Goal: Task Accomplishment & Management: Complete application form

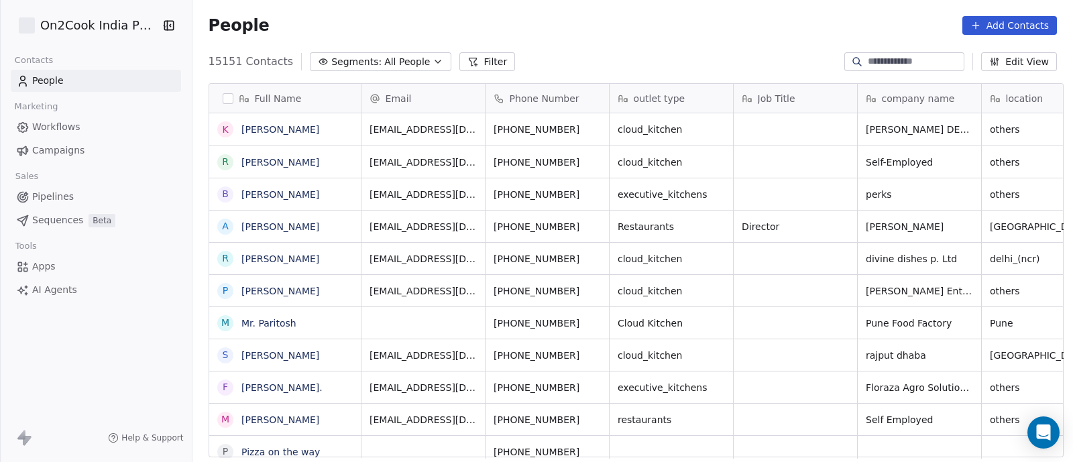
scroll to position [394, 873]
click at [54, 196] on span "Pipelines" at bounding box center [53, 197] width 42 height 14
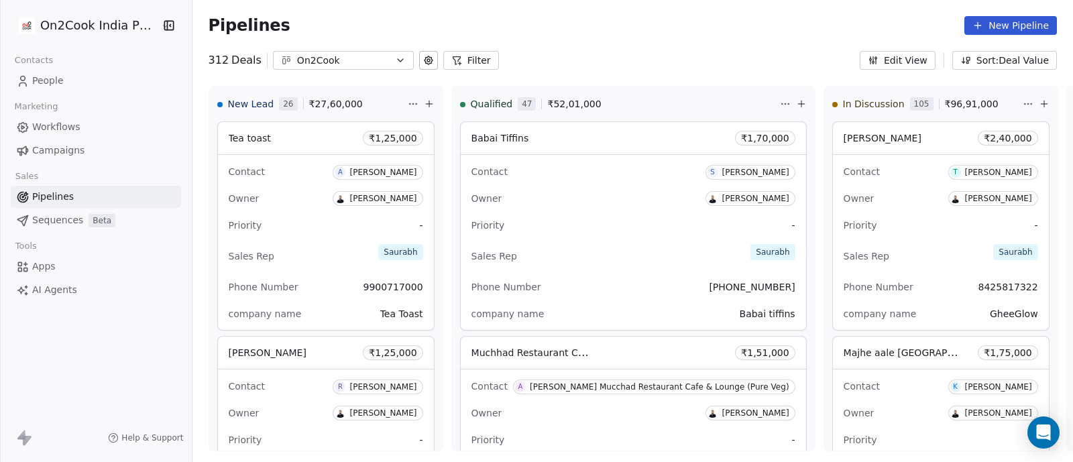
click at [466, 58] on button "Filter" at bounding box center [471, 60] width 56 height 19
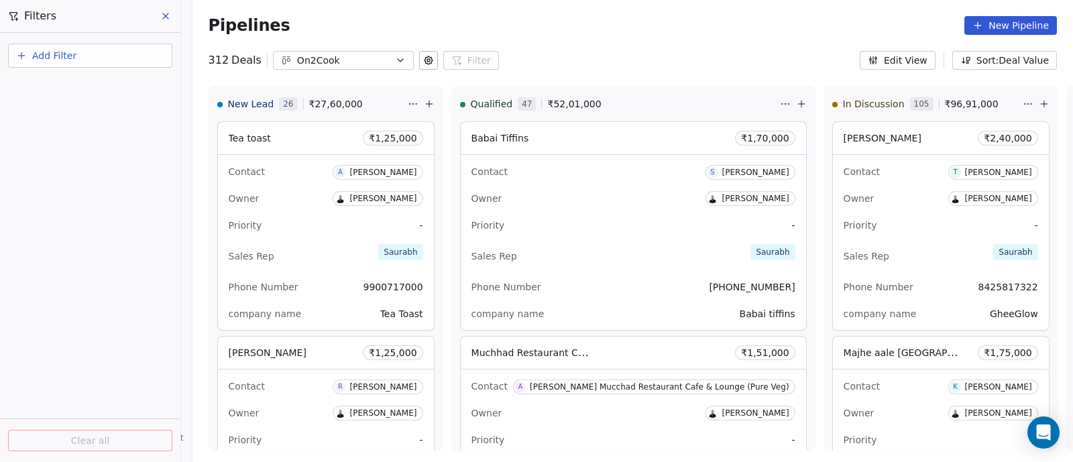
click at [38, 60] on span "Add Filter" at bounding box center [54, 56] width 44 height 14
click at [42, 92] on span "Deal properties" at bounding box center [58, 87] width 72 height 14
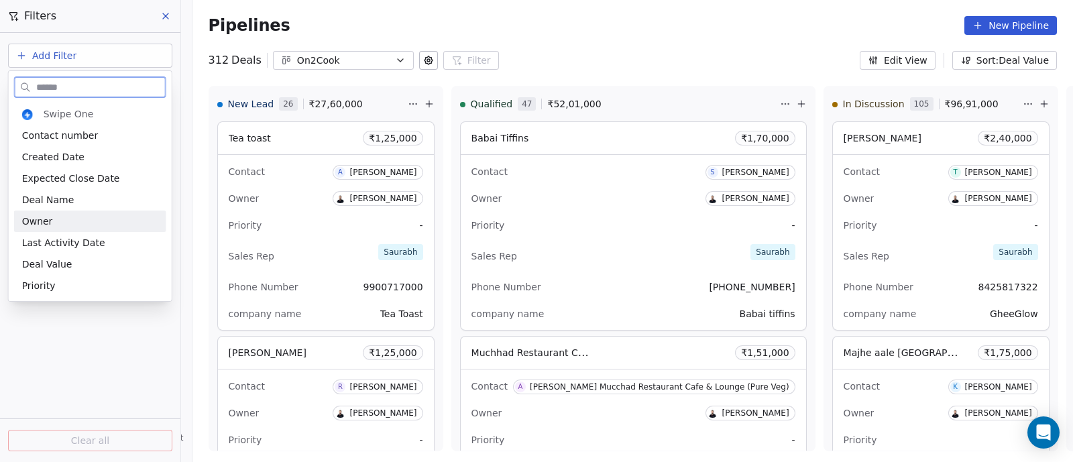
click at [39, 223] on span "Owner" at bounding box center [37, 221] width 31 height 13
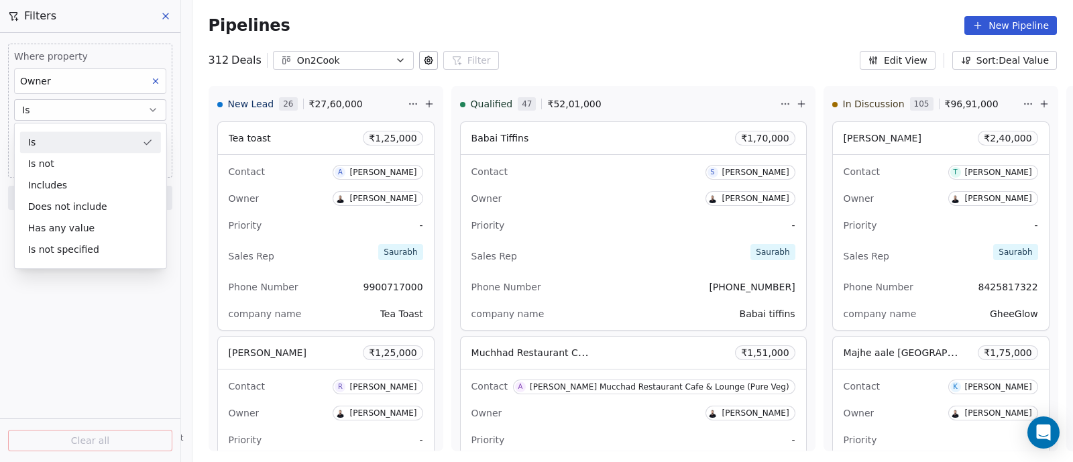
click at [120, 111] on button "Is" at bounding box center [90, 109] width 152 height 21
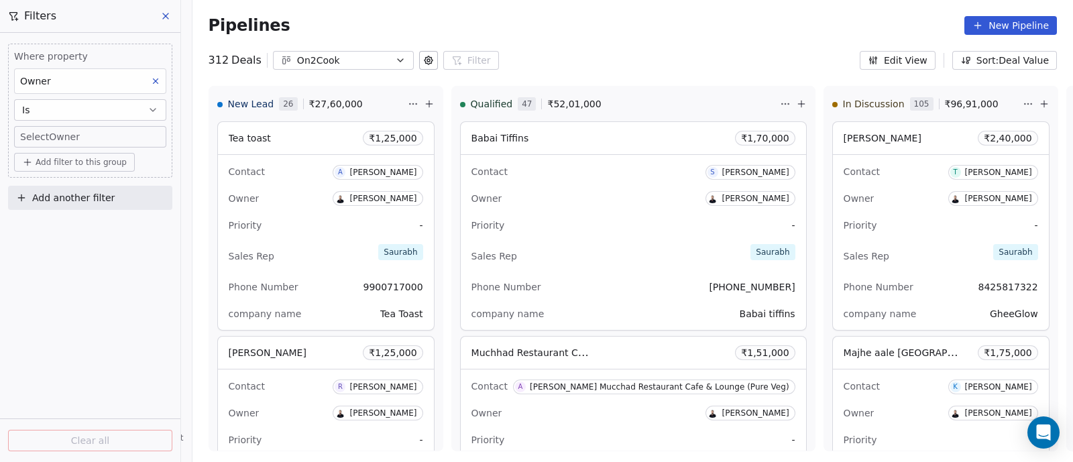
click at [117, 141] on body "On2Cook India Pvt. Ltd. Contacts People Marketing Workflows Campaigns Sales Pip…" at bounding box center [536, 231] width 1073 height 462
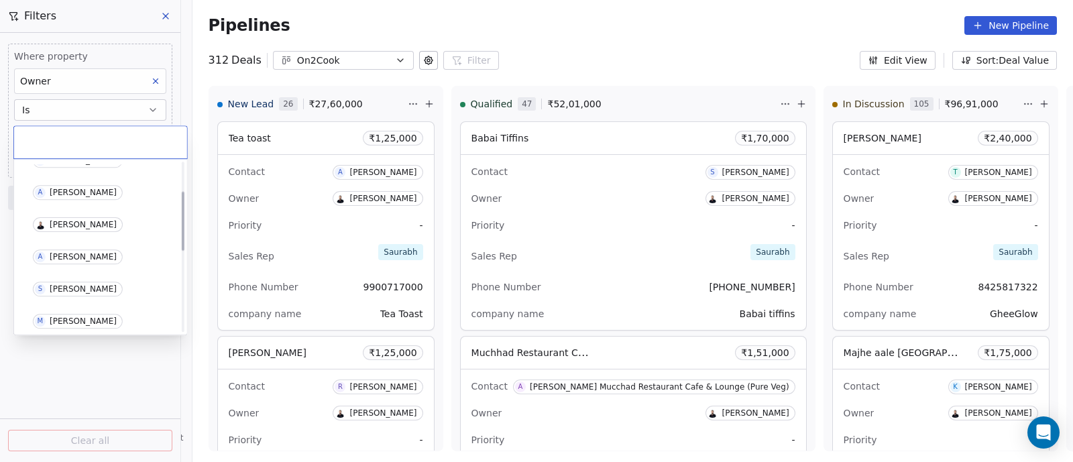
scroll to position [83, 0]
click at [85, 251] on div "[PERSON_NAME]" at bounding box center [83, 255] width 67 height 9
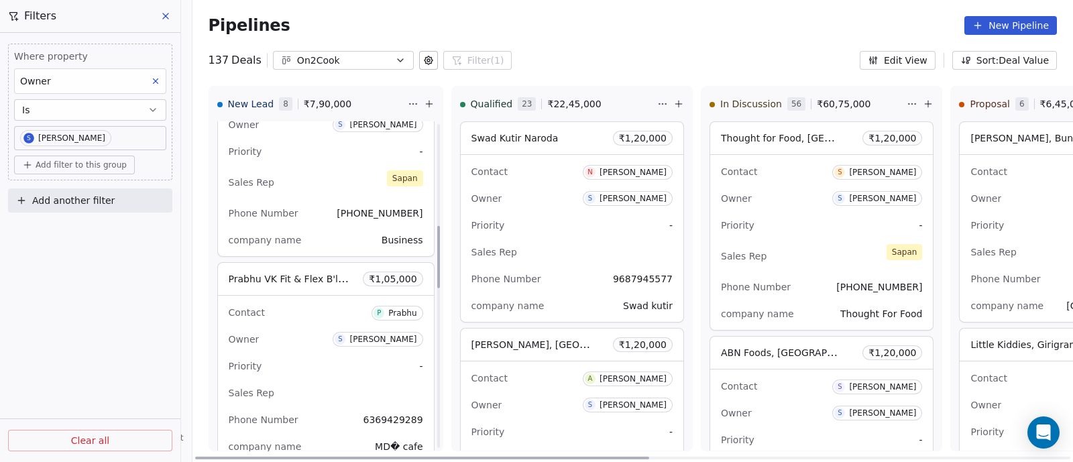
scroll to position [586, 0]
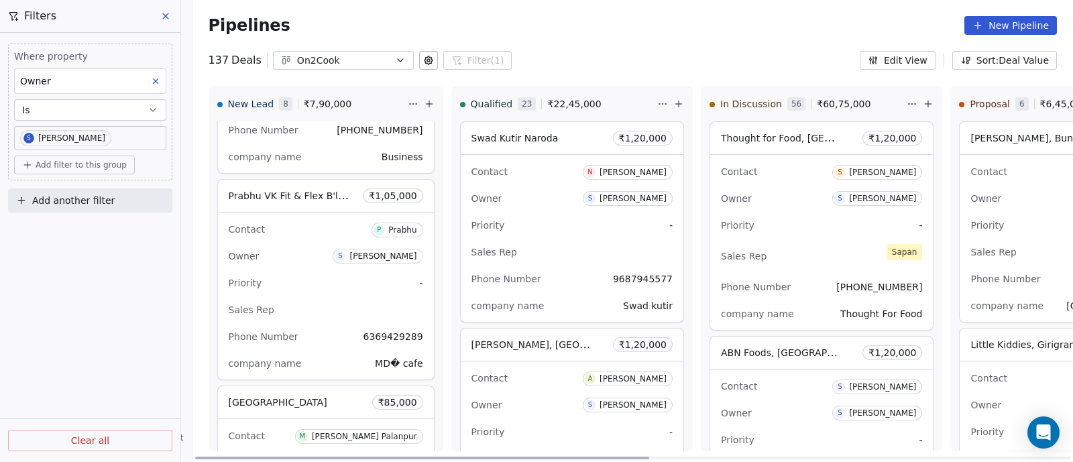
click at [300, 292] on div "Contact [PERSON_NAME] Owner S [PERSON_NAME] Priority - Sales Rep Phone Number […" at bounding box center [326, 296] width 216 height 167
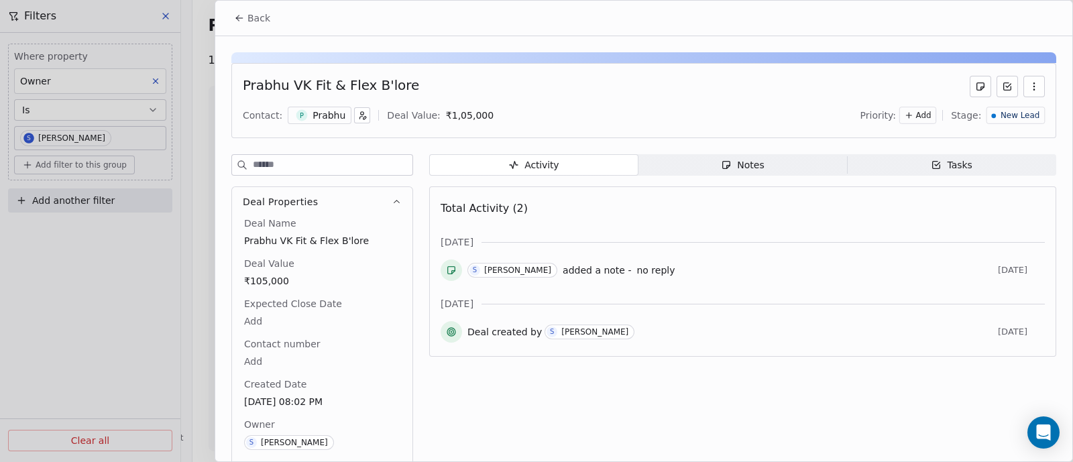
click at [246, 16] on button "Back" at bounding box center [252, 18] width 52 height 24
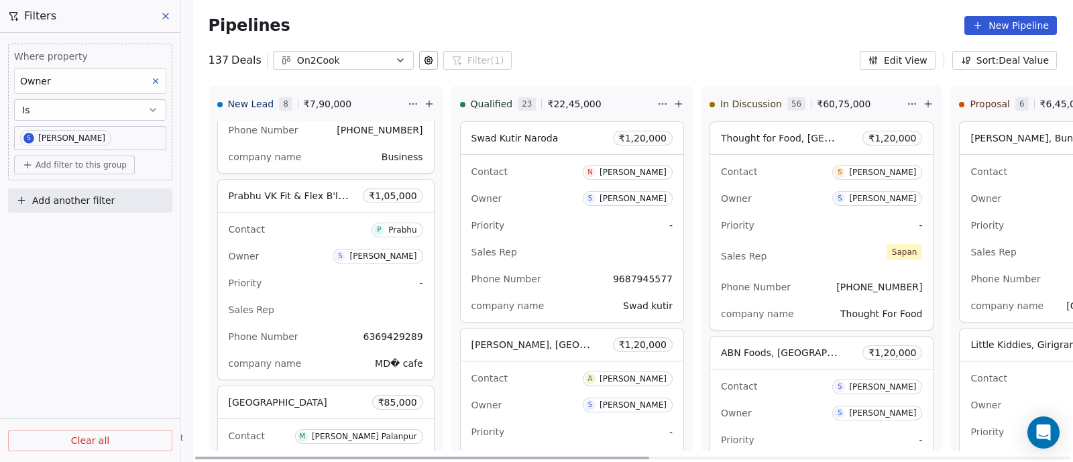
click at [493, 457] on div at bounding box center [422, 458] width 454 height 3
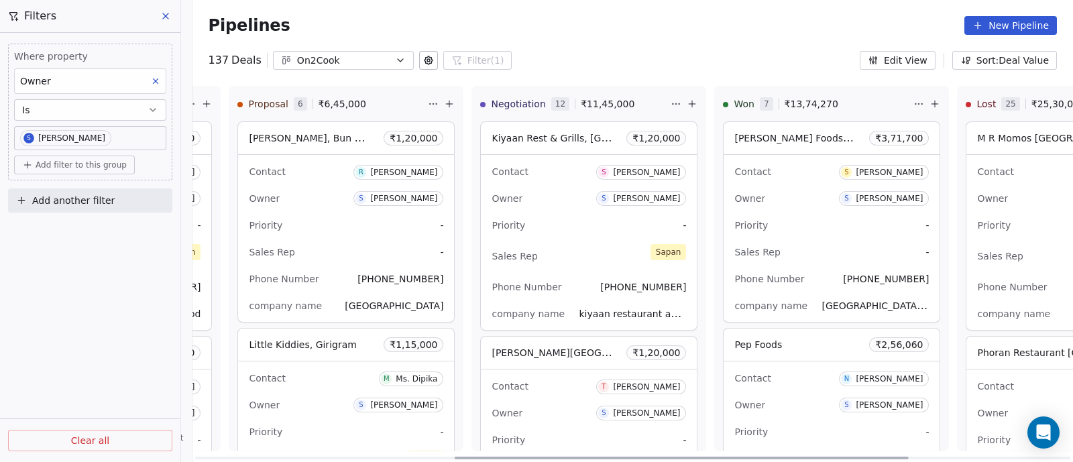
scroll to position [0, 835]
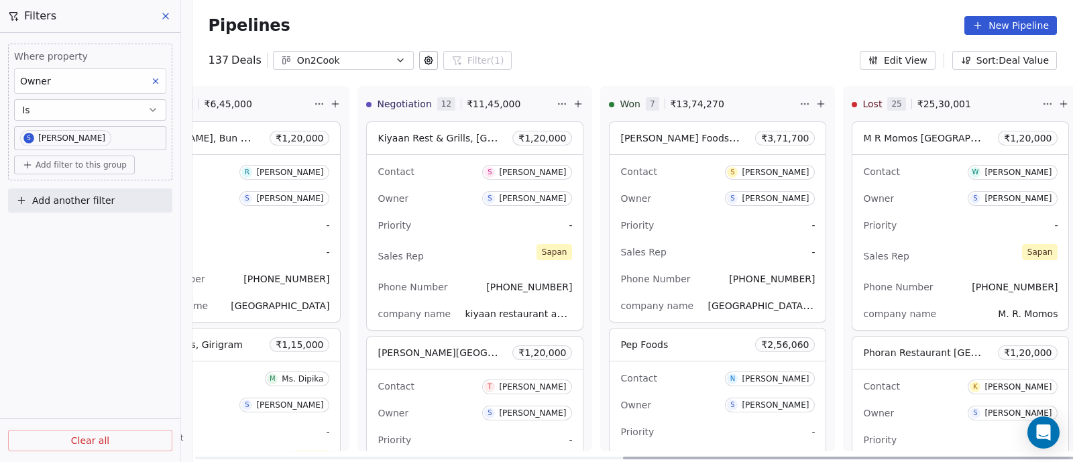
drag, startPoint x: 493, startPoint y: 457, endPoint x: 1026, endPoint y: 489, distance: 533.2
click at [1026, 459] on div at bounding box center [849, 458] width 454 height 3
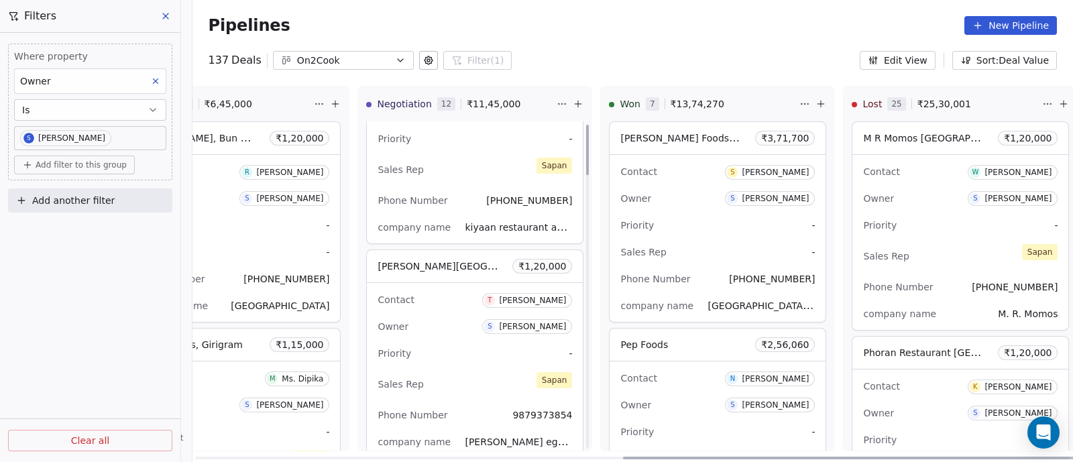
scroll to position [0, 0]
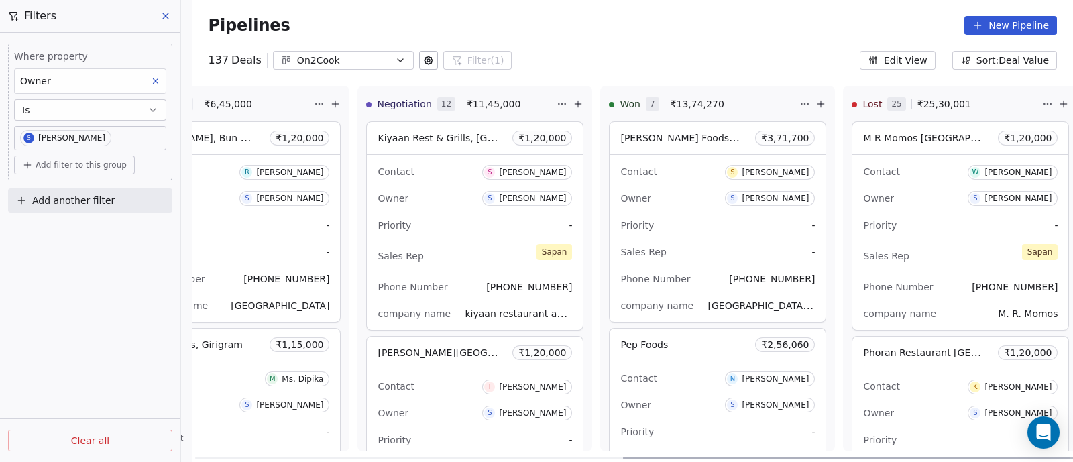
click at [578, 103] on icon at bounding box center [578, 104] width 0 height 6
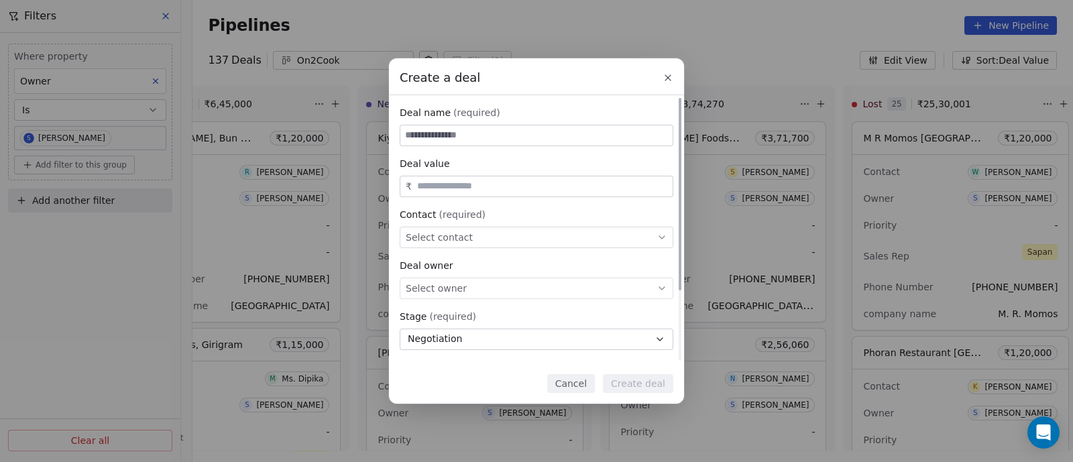
click at [613, 237] on div "Select contact" at bounding box center [537, 237] width 274 height 21
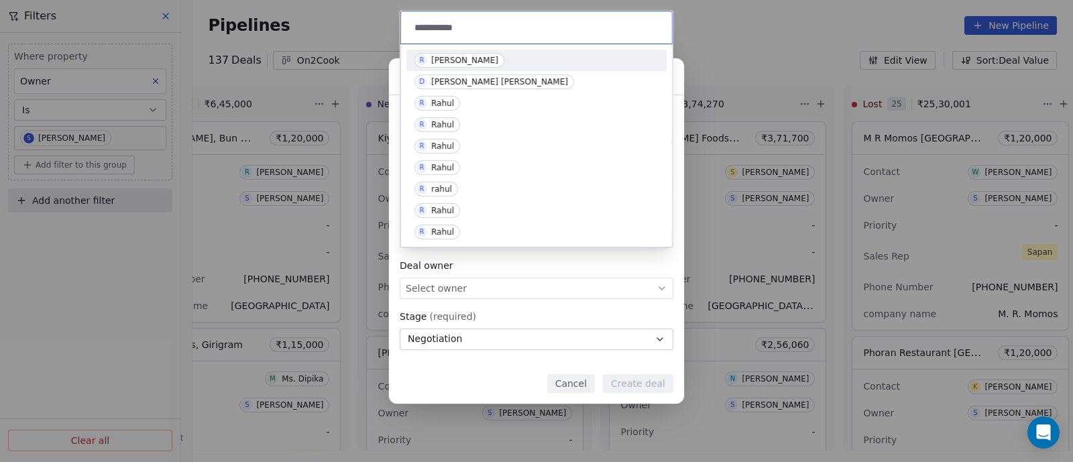
drag, startPoint x: 473, startPoint y: 25, endPoint x: 390, endPoint y: 27, distance: 82.5
click at [390, 27] on body "On2Cook India Pvt. Ltd. Contacts People Marketing Workflows Campaigns Sales Pip…" at bounding box center [536, 231] width 1073 height 462
drag, startPoint x: 467, startPoint y: 29, endPoint x: 406, endPoint y: 29, distance: 60.3
click at [406, 29] on div "**********" at bounding box center [536, 27] width 271 height 32
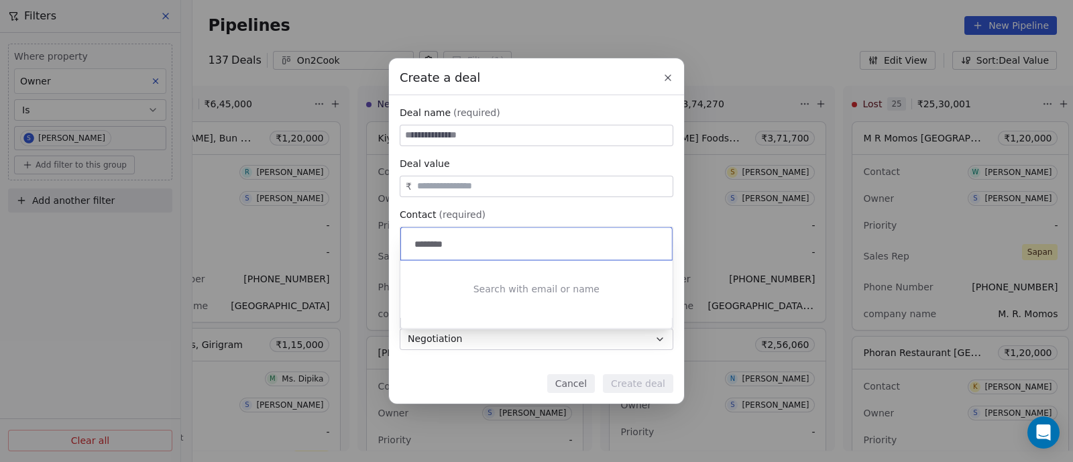
click at [449, 246] on input "********" at bounding box center [538, 244] width 252 height 15
type input "**********"
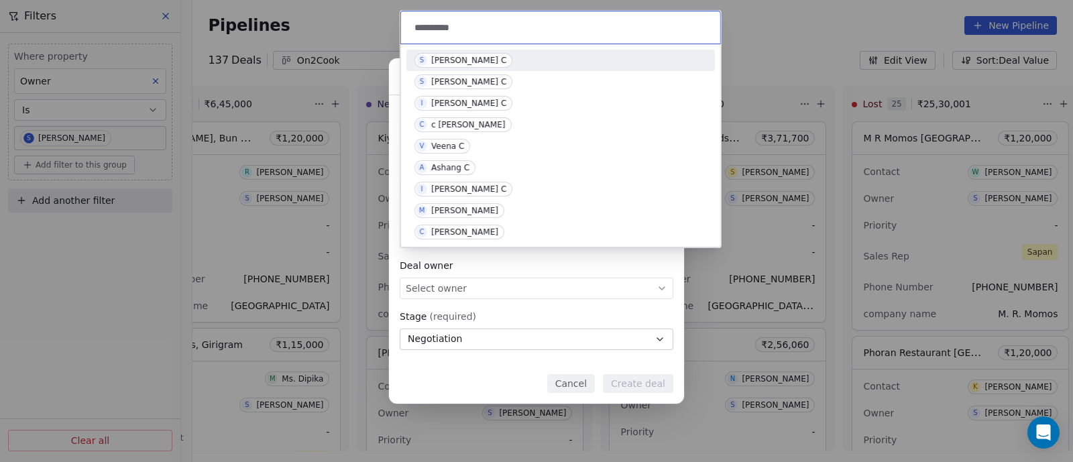
drag, startPoint x: 473, startPoint y: 29, endPoint x: 409, endPoint y: 28, distance: 64.4
click at [409, 28] on div "**********" at bounding box center [560, 27] width 319 height 32
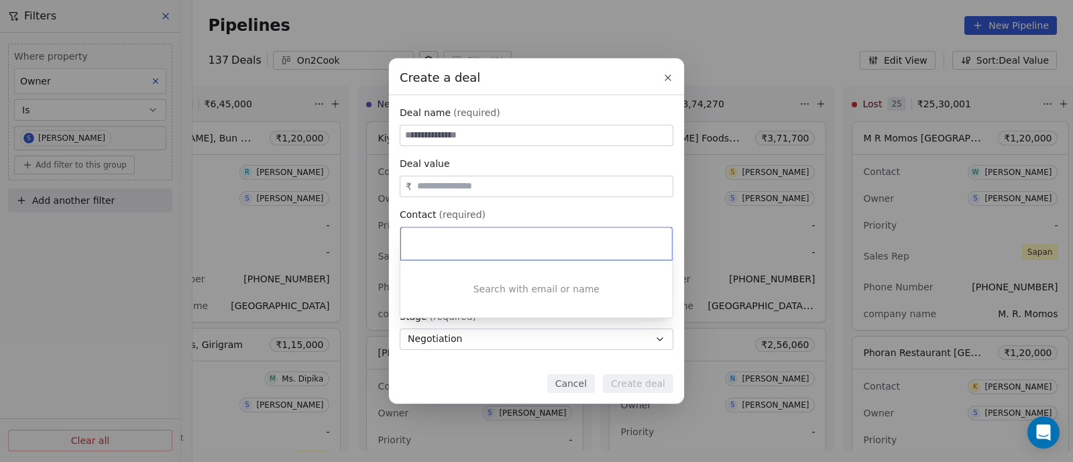
click at [668, 78] on div "Create a deal Deal name (required) Deal value ₹ Contact (required) Select conta…" at bounding box center [536, 230] width 1073 height 345
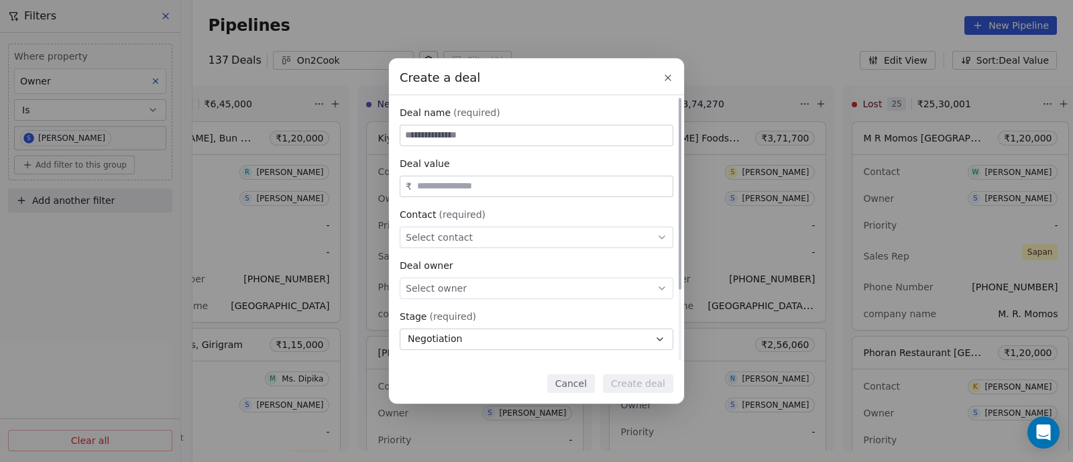
click at [470, 129] on input at bounding box center [536, 135] width 272 height 20
click at [481, 241] on div "Select contact" at bounding box center [537, 237] width 274 height 21
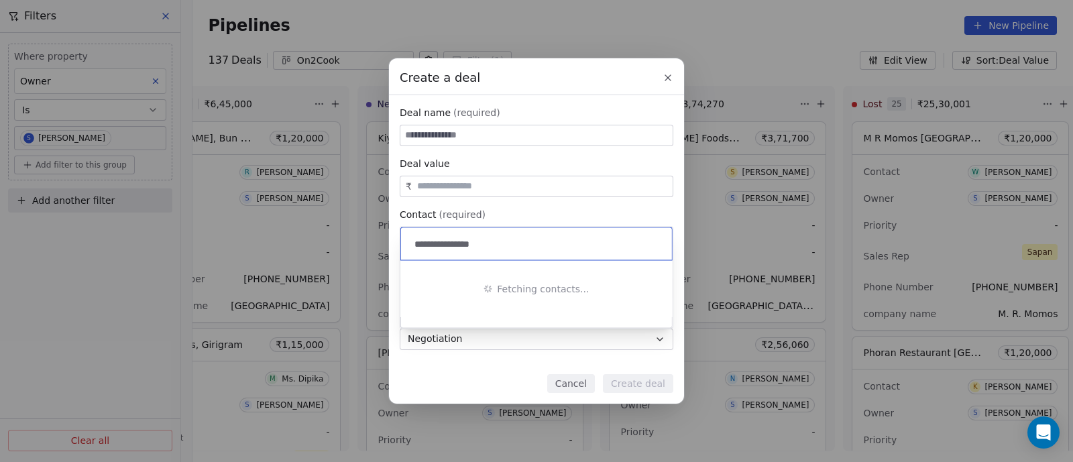
click at [446, 243] on input "**********" at bounding box center [538, 244] width 252 height 15
drag, startPoint x: 446, startPoint y: 243, endPoint x: 485, endPoint y: 243, distance: 38.2
click at [485, 243] on input "**********" at bounding box center [538, 244] width 252 height 15
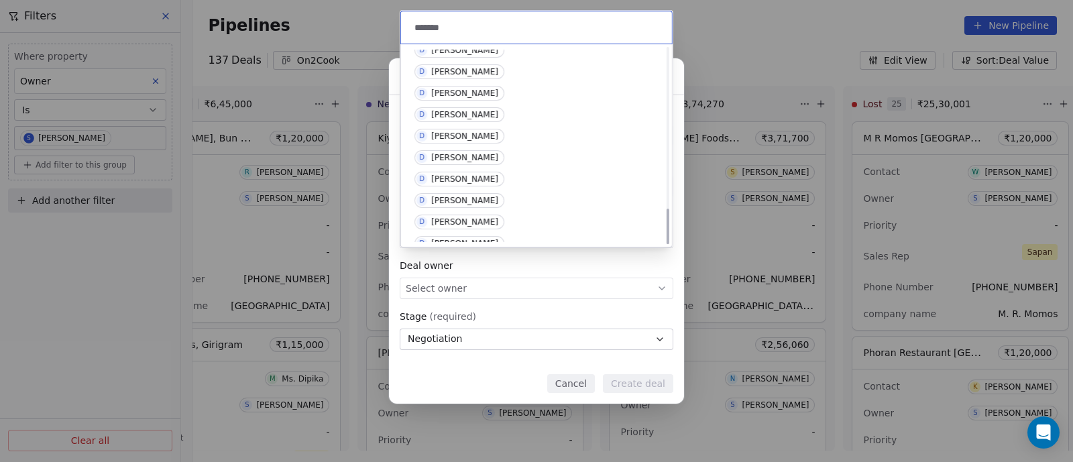
scroll to position [880, 0]
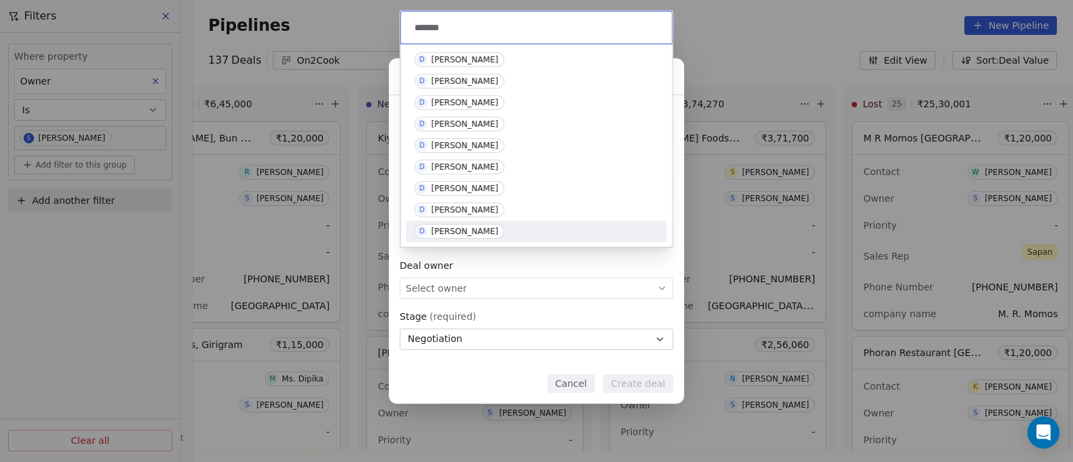
type input "******"
click at [467, 231] on div "[PERSON_NAME]" at bounding box center [464, 231] width 67 height 9
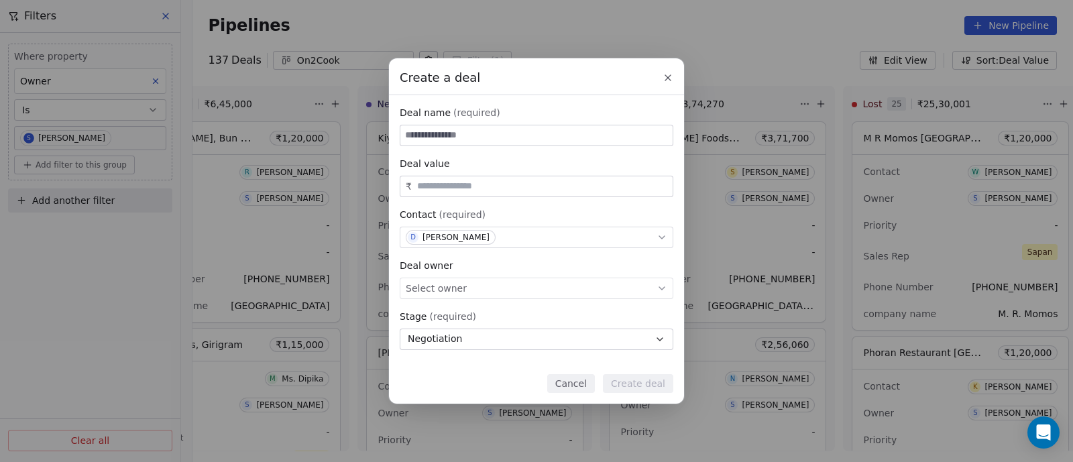
click at [669, 78] on icon at bounding box center [667, 77] width 11 height 11
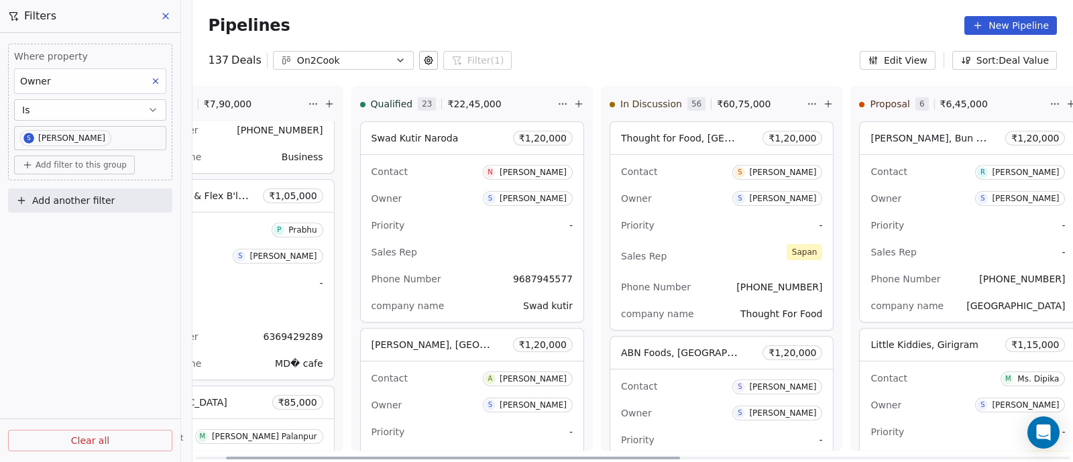
scroll to position [0, 0]
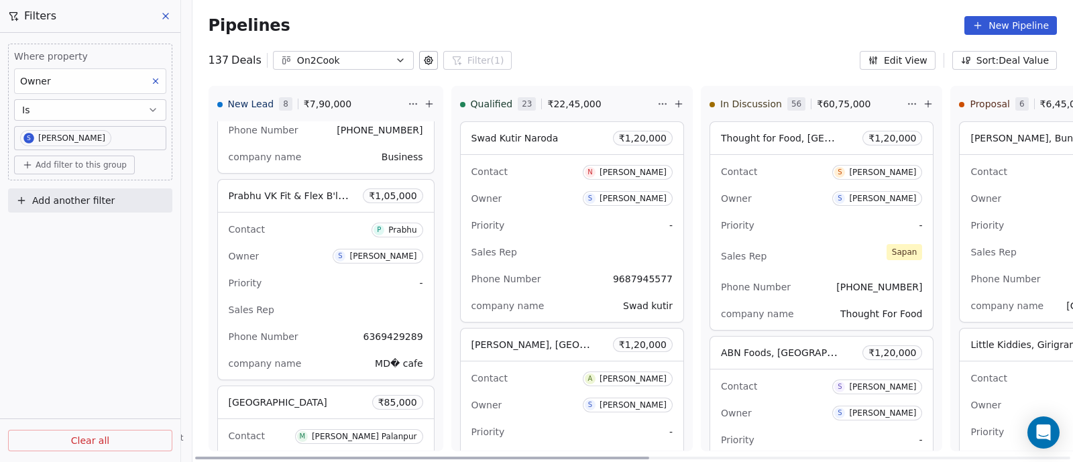
drag, startPoint x: 644, startPoint y: 457, endPoint x: 189, endPoint y: 450, distance: 455.2
click at [195, 457] on div at bounding box center [422, 458] width 454 height 3
click at [192, 450] on div "New Lead 8 ₹ 7,90,000 Lazeezo, Nanded ₹ 1,20,000 Contact M [PERSON_NAME] Owner …" at bounding box center [1060, 274] width 1737 height 376
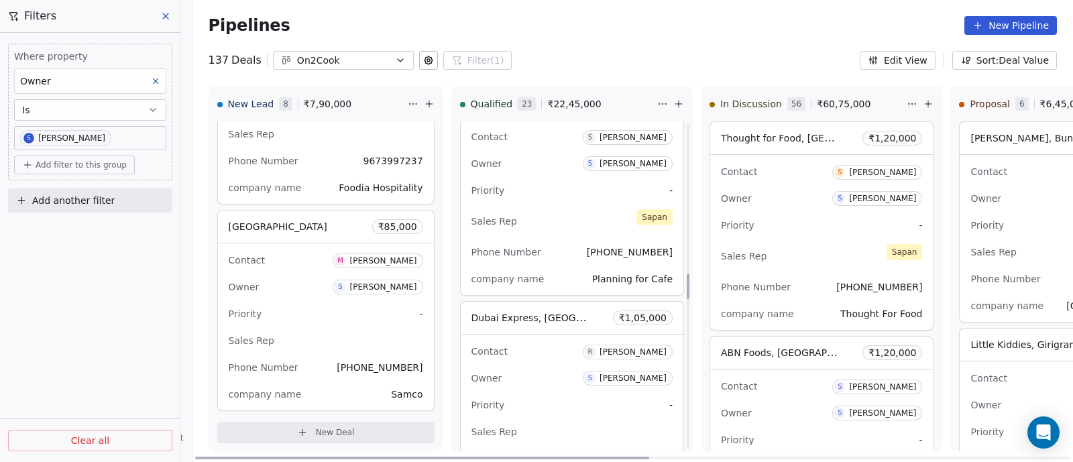
scroll to position [1957, 0]
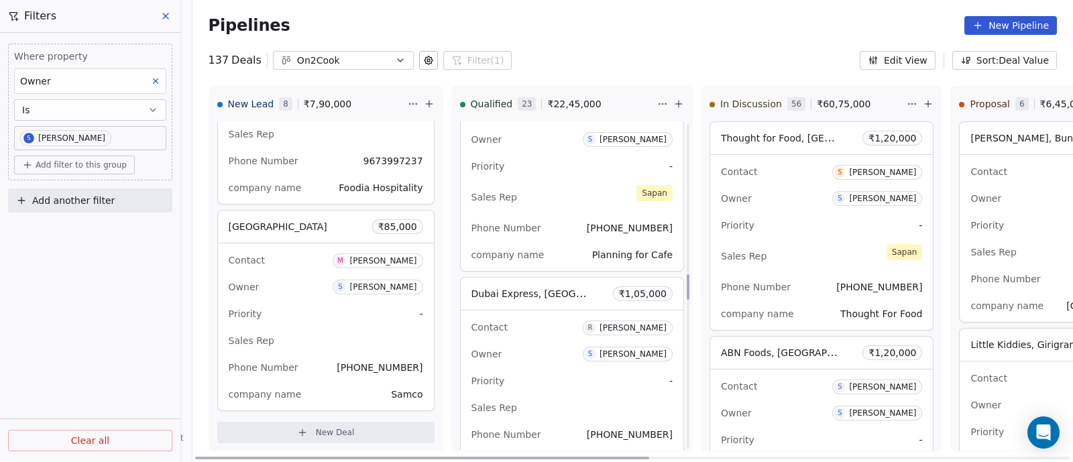
click at [546, 346] on div "Owner S [PERSON_NAME]" at bounding box center [571, 353] width 201 height 21
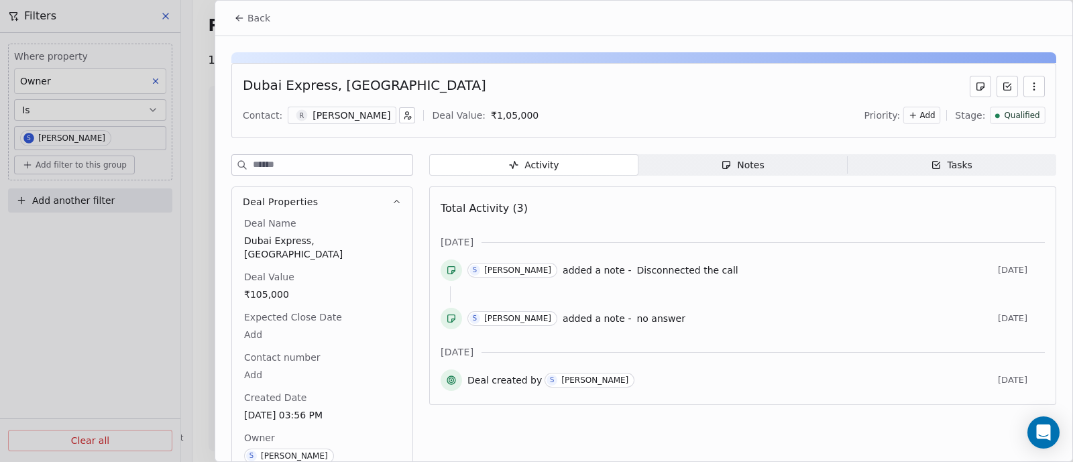
click at [259, 24] on span "Back" at bounding box center [258, 17] width 23 height 13
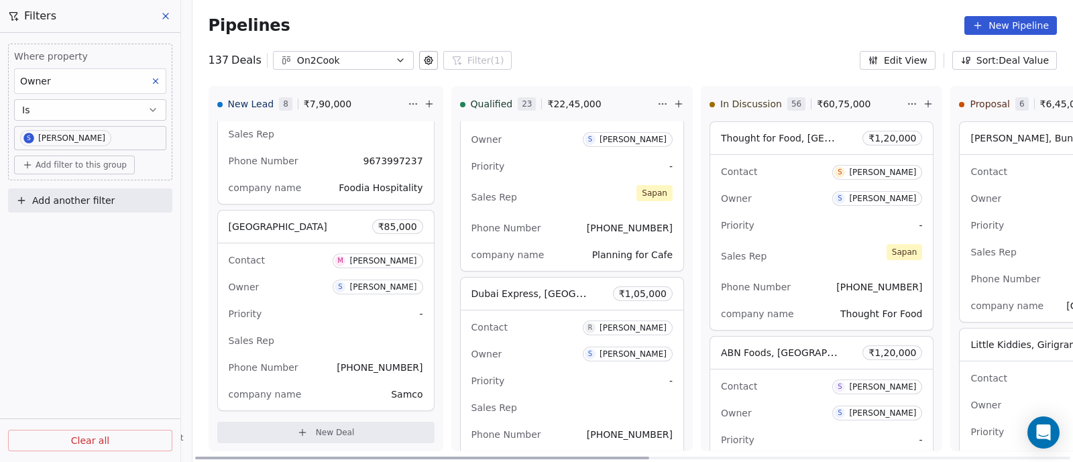
click at [791, 414] on div "Owner S [PERSON_NAME]" at bounding box center [821, 412] width 201 height 21
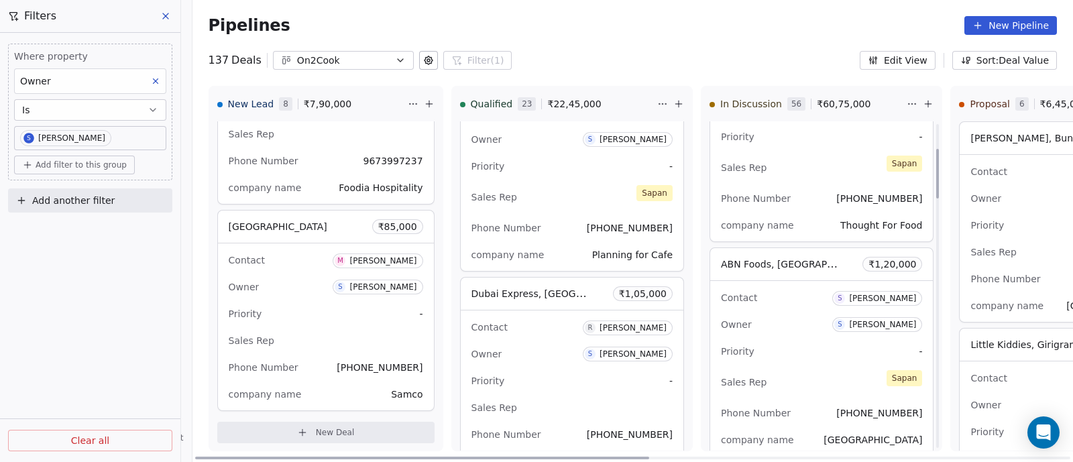
scroll to position [167, 0]
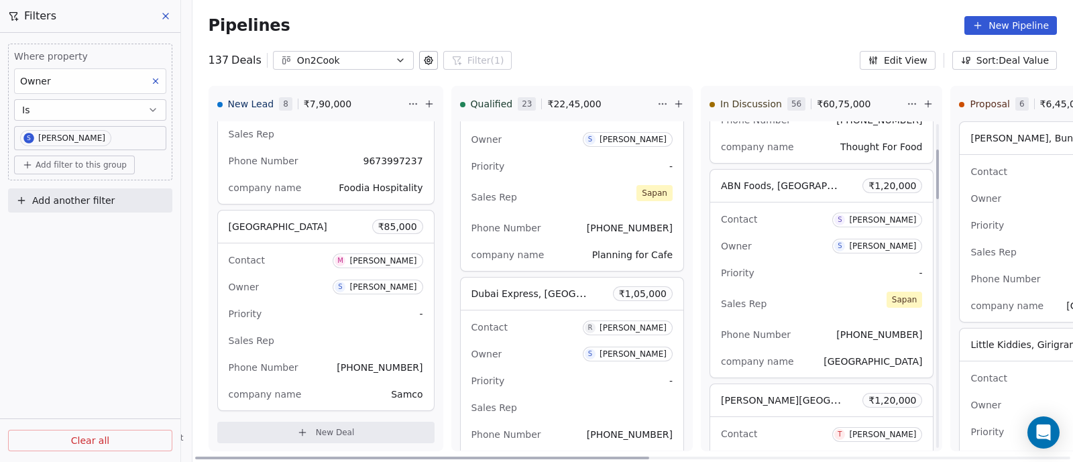
click at [788, 289] on div "Sales Rep [PERSON_NAME]" at bounding box center [821, 303] width 201 height 29
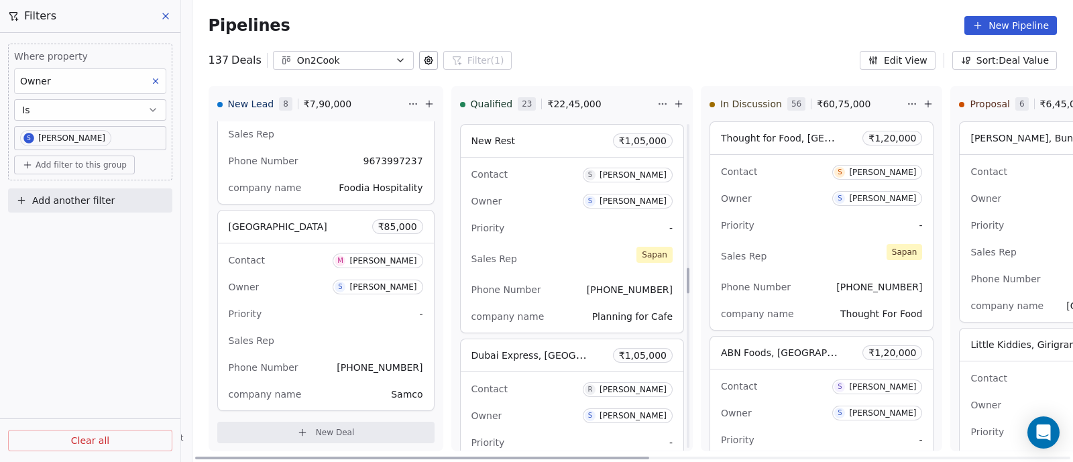
scroll to position [1874, 0]
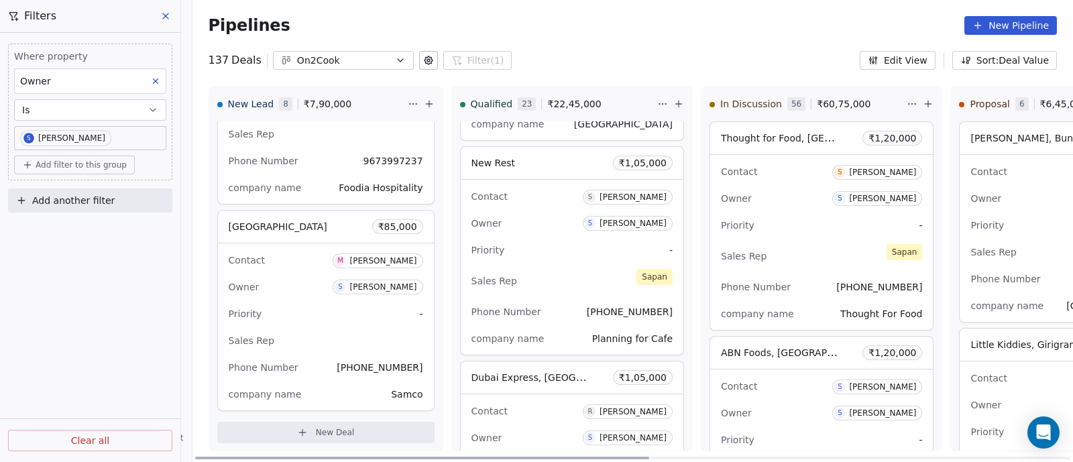
click at [564, 273] on div "Sales Rep [PERSON_NAME]" at bounding box center [571, 280] width 201 height 29
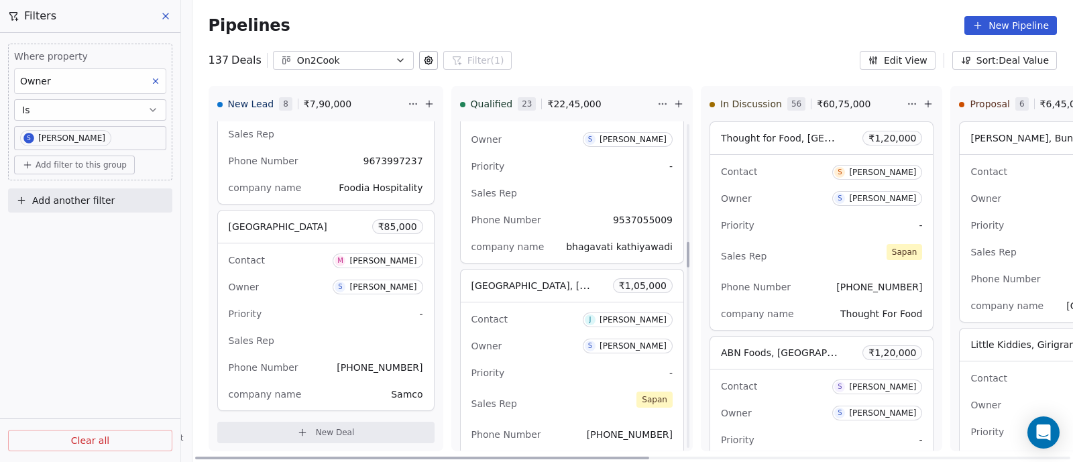
scroll to position [1455, 0]
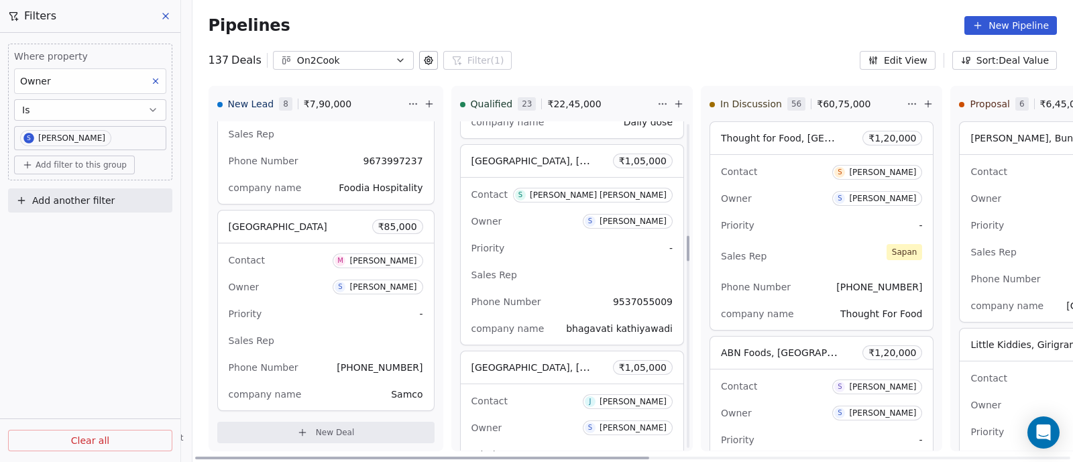
click at [564, 273] on div "Sales Rep" at bounding box center [571, 274] width 201 height 21
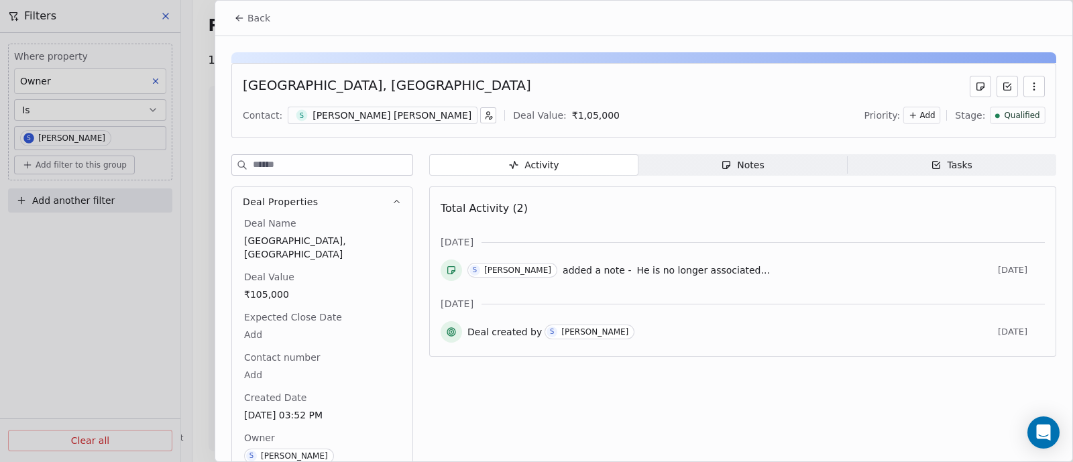
click at [253, 15] on span "Back" at bounding box center [258, 17] width 23 height 13
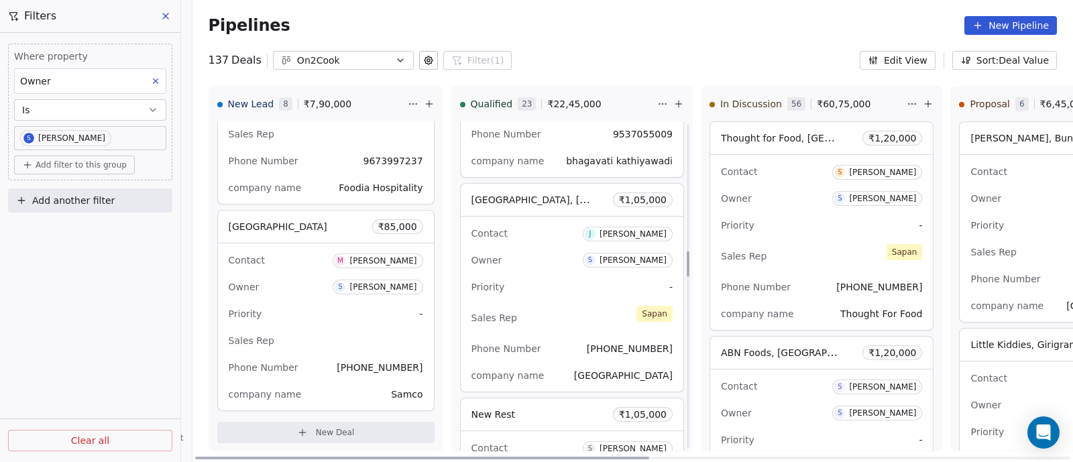
scroll to position [1706, 0]
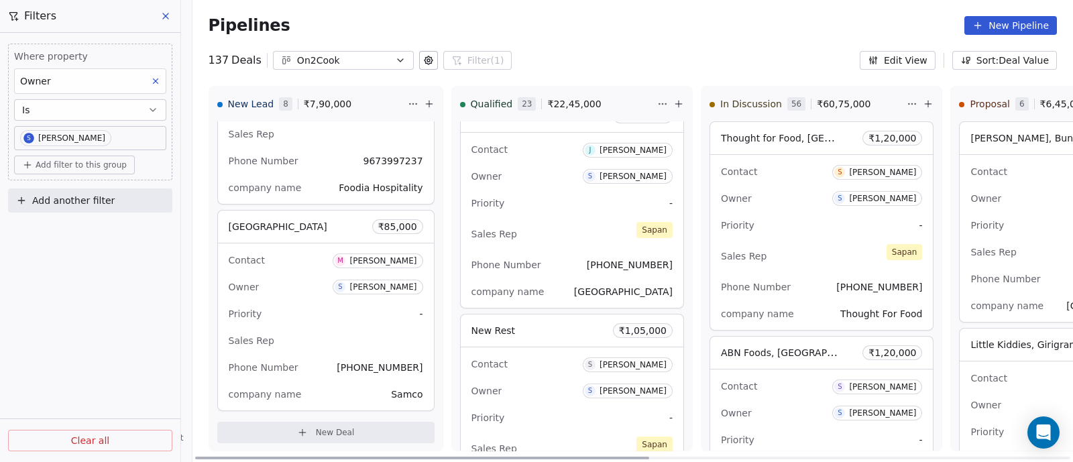
click at [546, 192] on div "Priority -" at bounding box center [571, 202] width 201 height 21
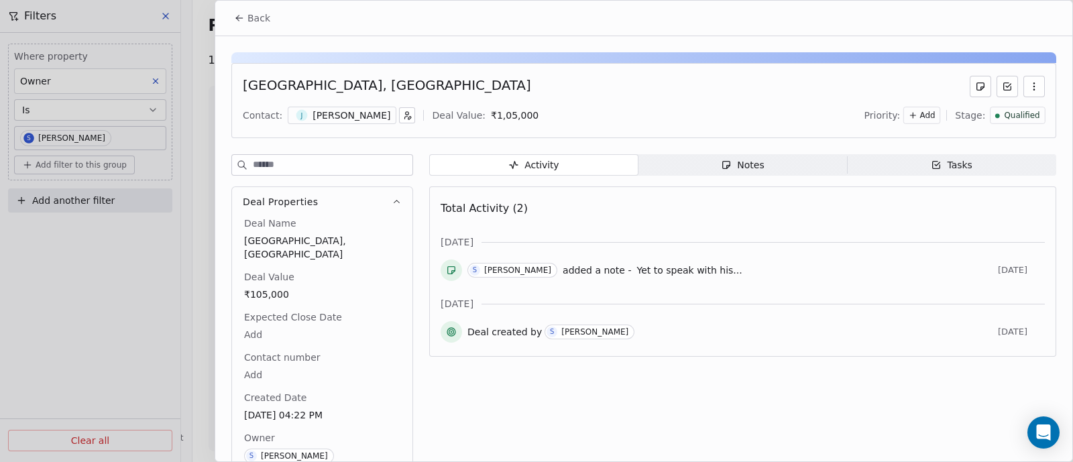
click at [254, 19] on span "Back" at bounding box center [258, 17] width 23 height 13
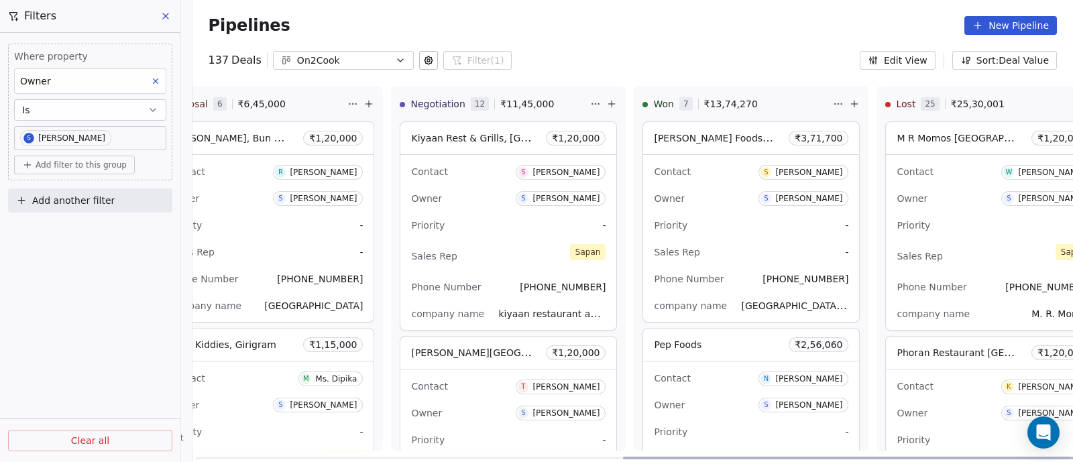
scroll to position [0, 835]
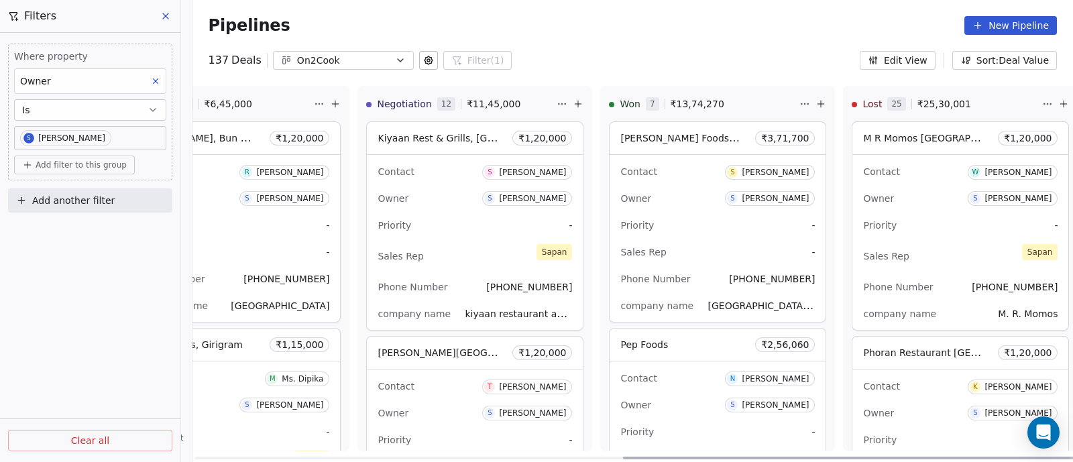
drag, startPoint x: 600, startPoint y: 458, endPoint x: 1054, endPoint y: 484, distance: 454.6
click at [1054, 459] on div at bounding box center [849, 458] width 454 height 3
click at [679, 229] on div "Priority -" at bounding box center [717, 225] width 194 height 21
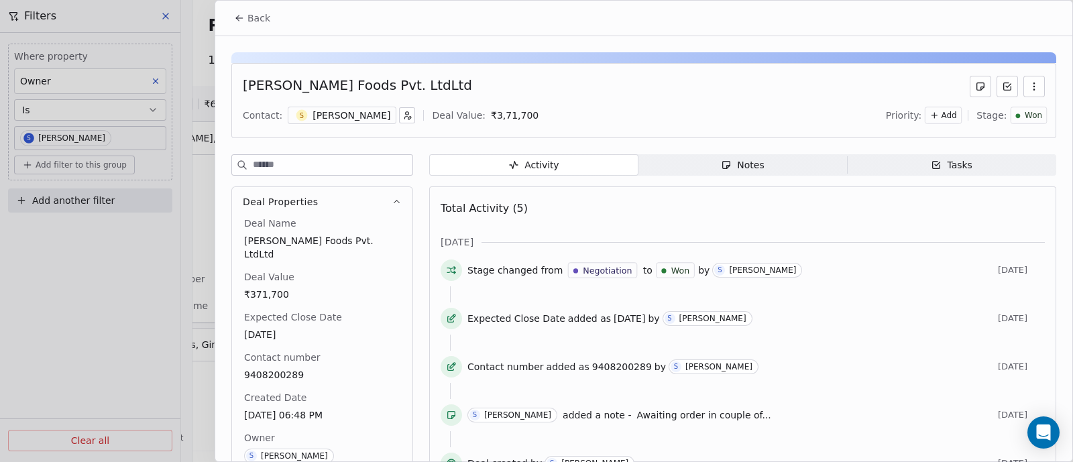
click at [261, 17] on span "Back" at bounding box center [258, 17] width 23 height 13
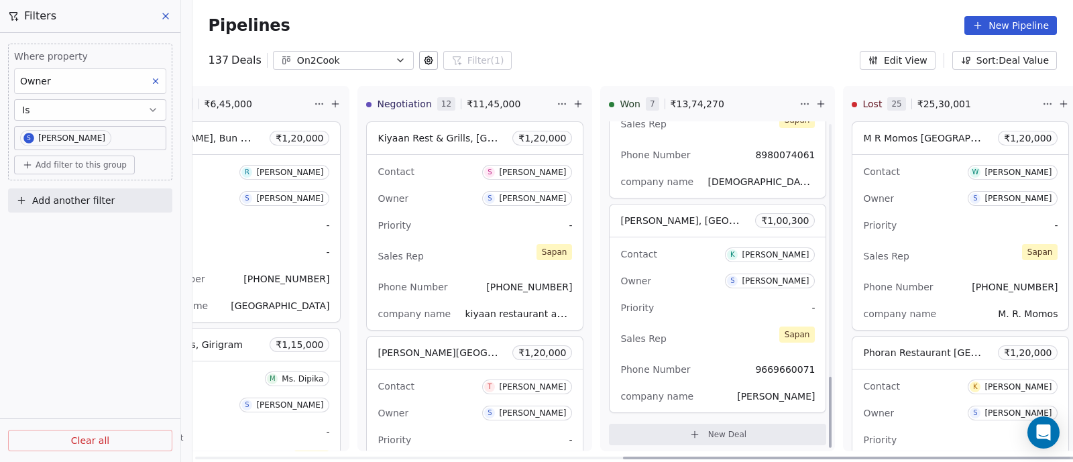
scroll to position [1174, 0]
click at [682, 299] on div "Priority -" at bounding box center [717, 305] width 194 height 21
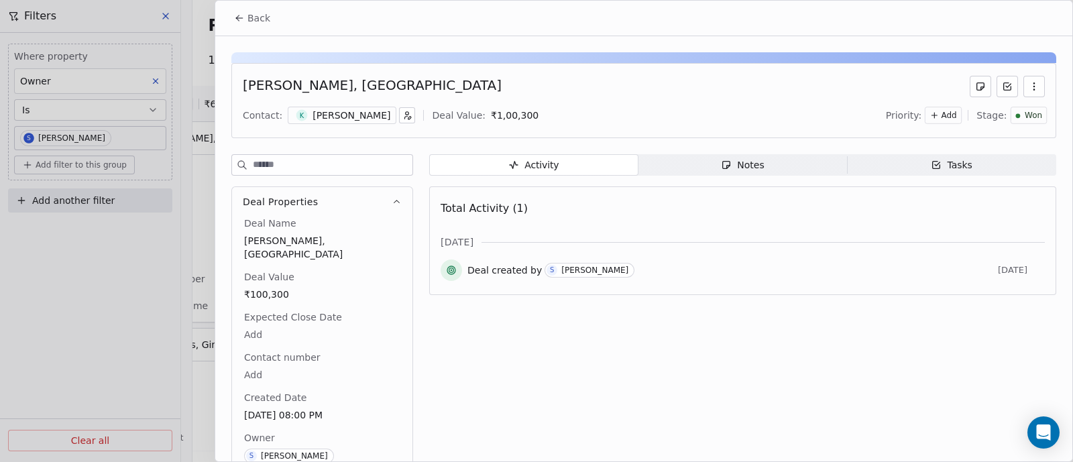
click at [253, 13] on span "Back" at bounding box center [258, 17] width 23 height 13
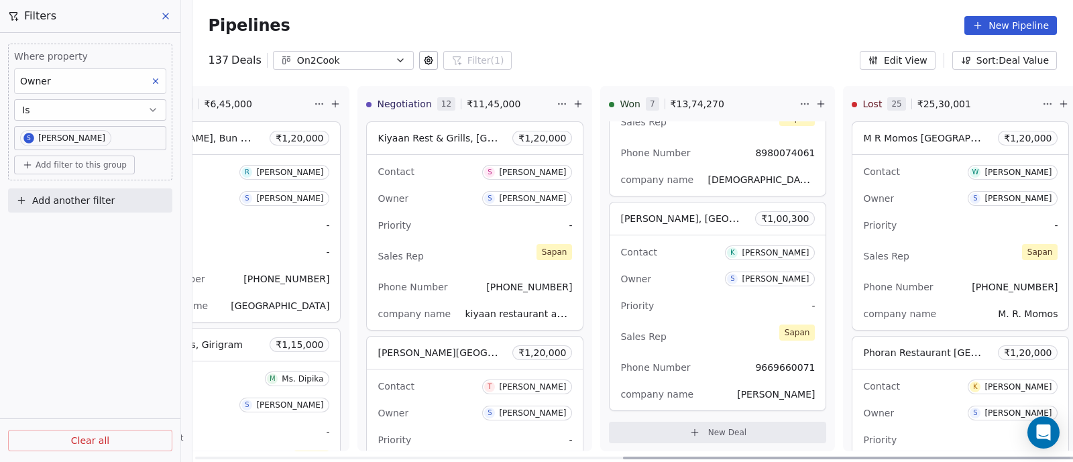
click at [916, 233] on div "Priority -" at bounding box center [960, 225] width 194 height 21
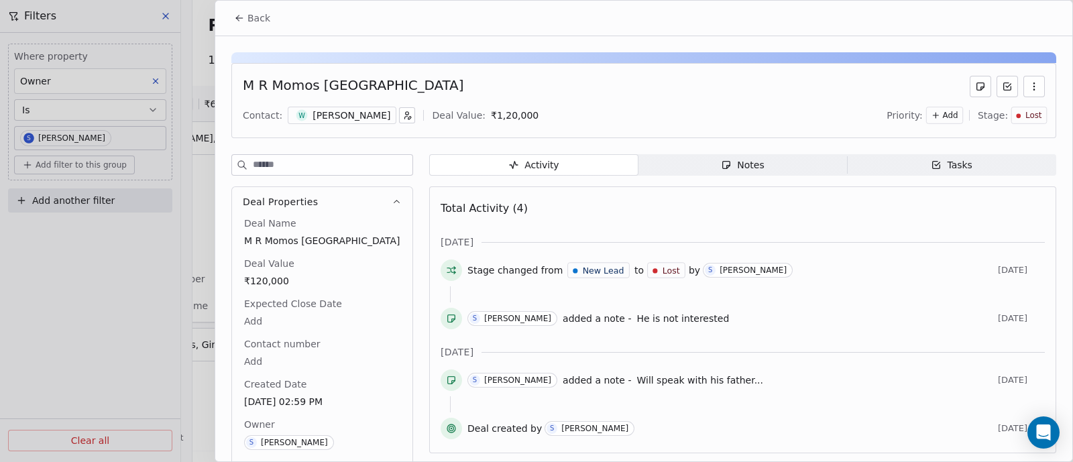
click at [252, 22] on span "Back" at bounding box center [258, 17] width 23 height 13
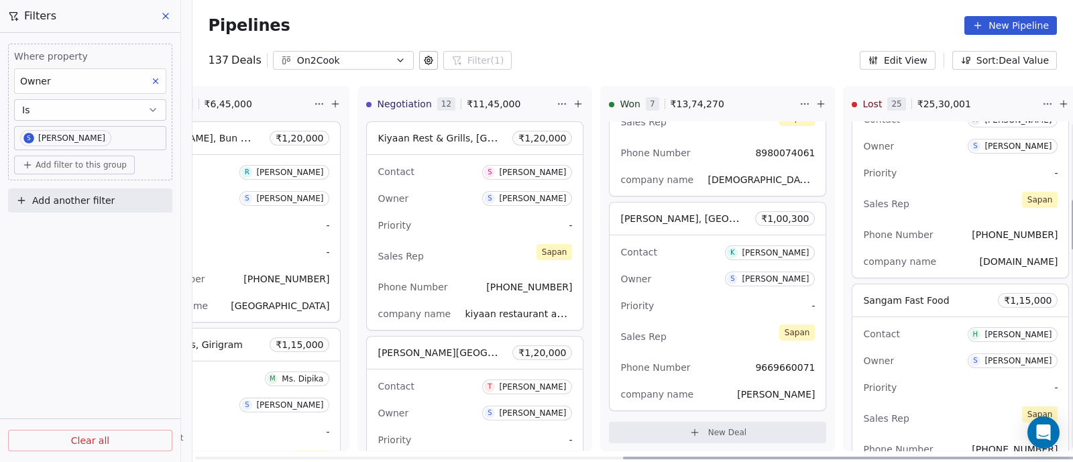
scroll to position [503, 0]
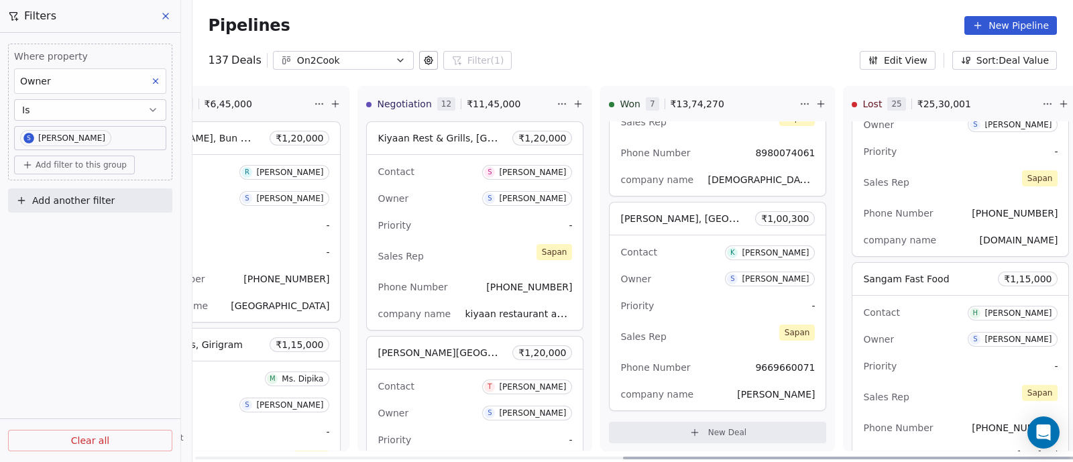
click at [923, 339] on div "Owner S [PERSON_NAME]" at bounding box center [960, 338] width 194 height 21
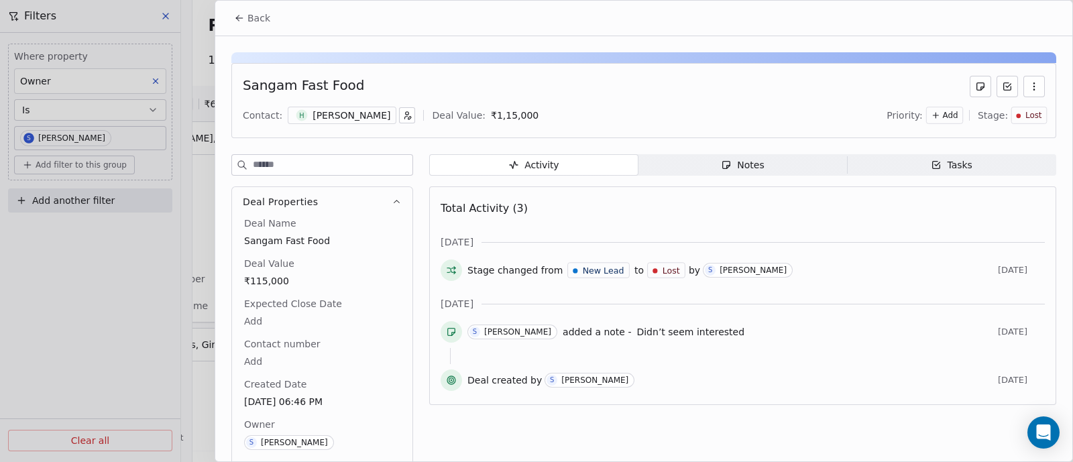
click at [263, 18] on span "Back" at bounding box center [258, 17] width 23 height 13
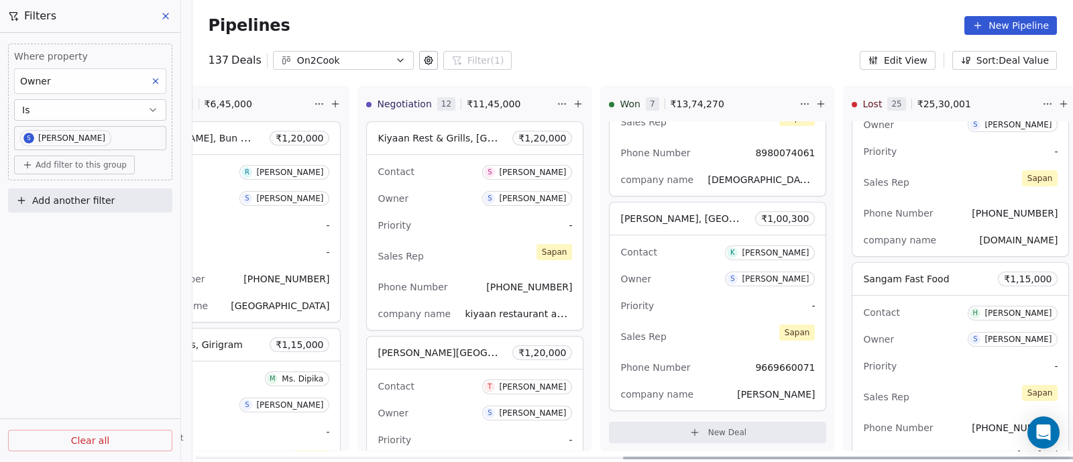
click at [222, 457] on div at bounding box center [632, 458] width 875 height 3
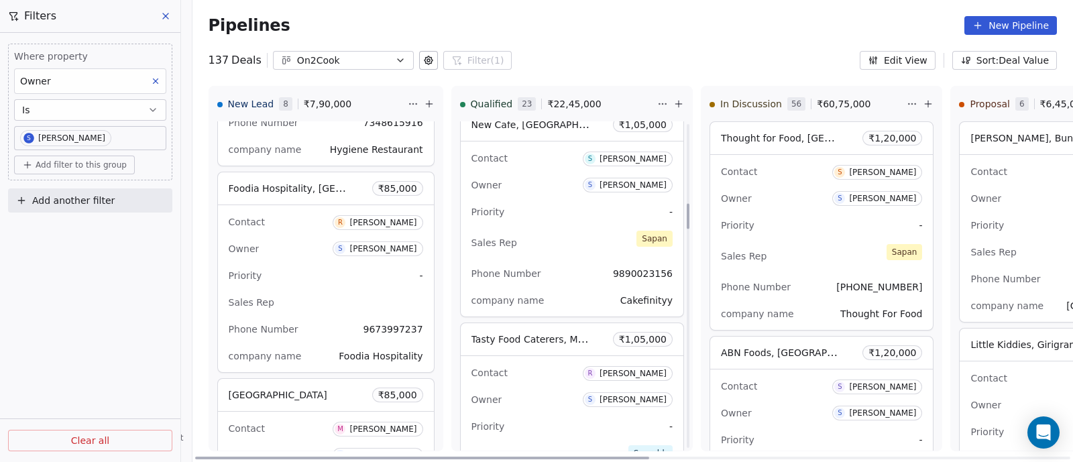
scroll to position [1036, 0]
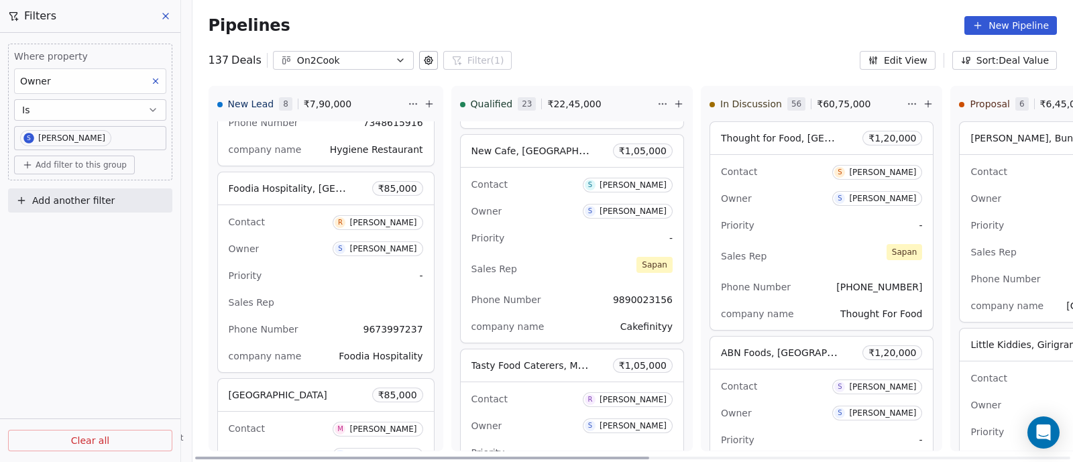
click at [558, 254] on div "Sales Rep [PERSON_NAME]" at bounding box center [571, 268] width 201 height 29
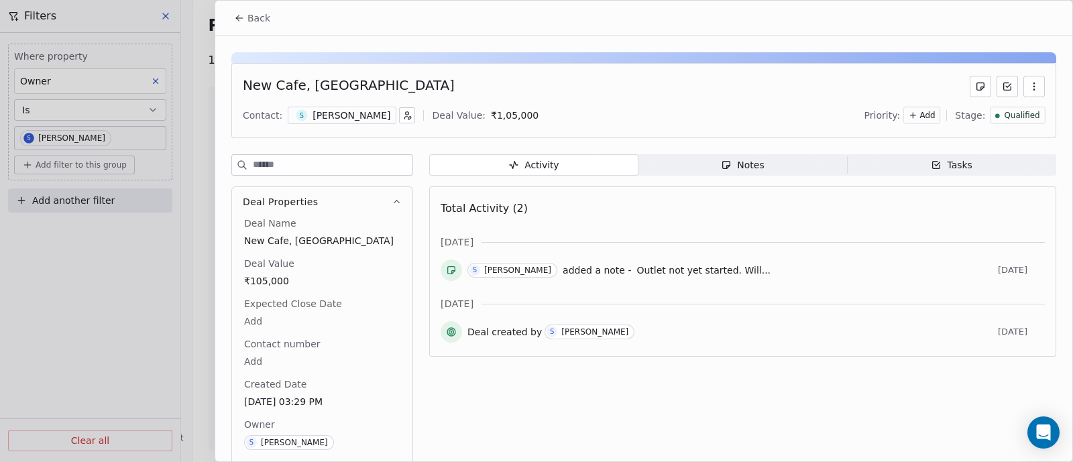
click at [246, 14] on button "Back" at bounding box center [252, 18] width 52 height 24
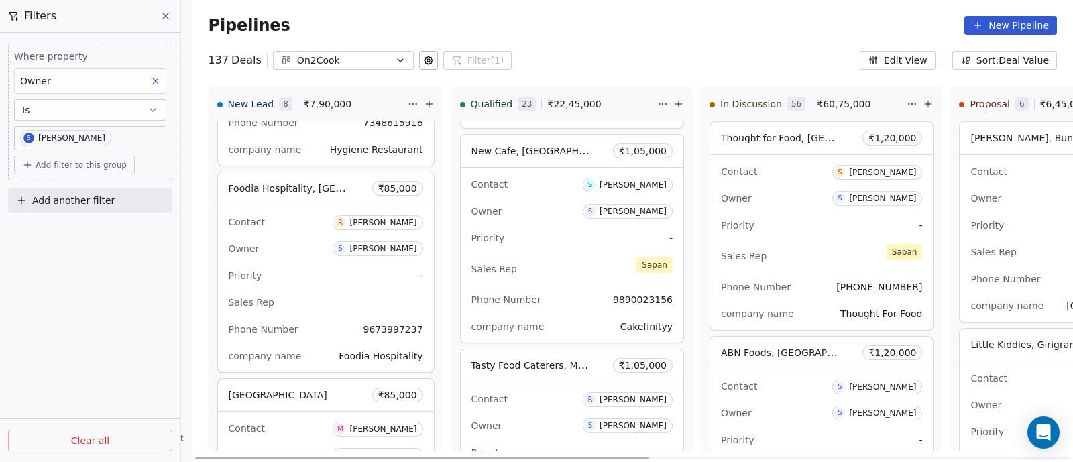
click at [318, 318] on div "Phone Number [PHONE_NUMBER]" at bounding box center [326, 328] width 194 height 21
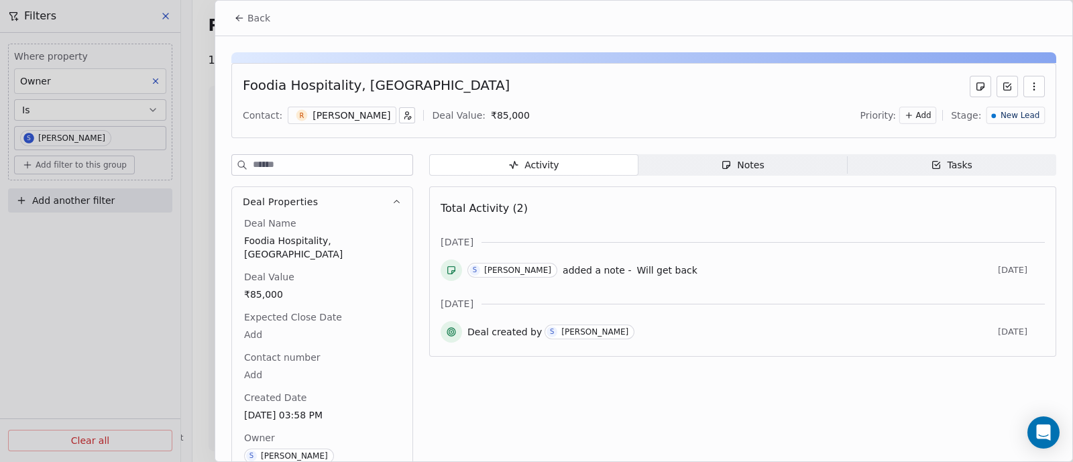
click at [249, 18] on span "Back" at bounding box center [258, 17] width 23 height 13
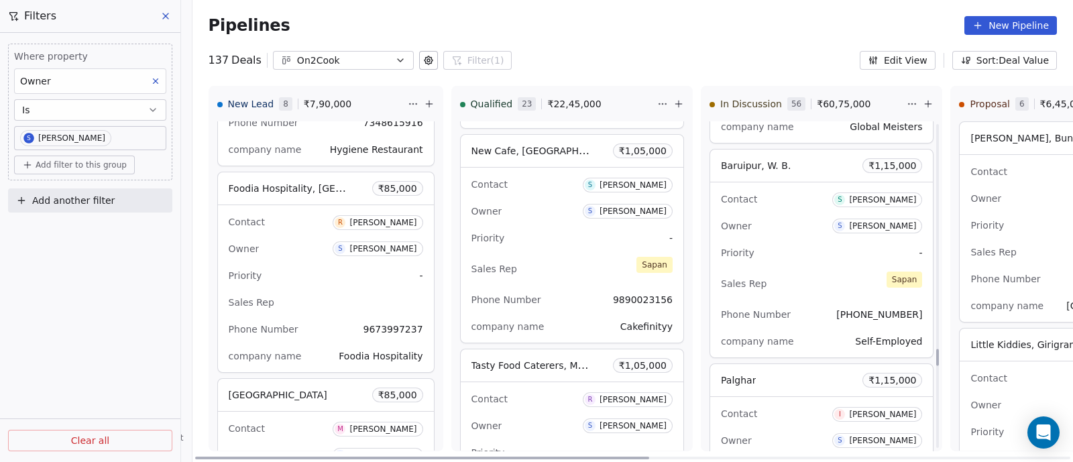
scroll to position [4418, 0]
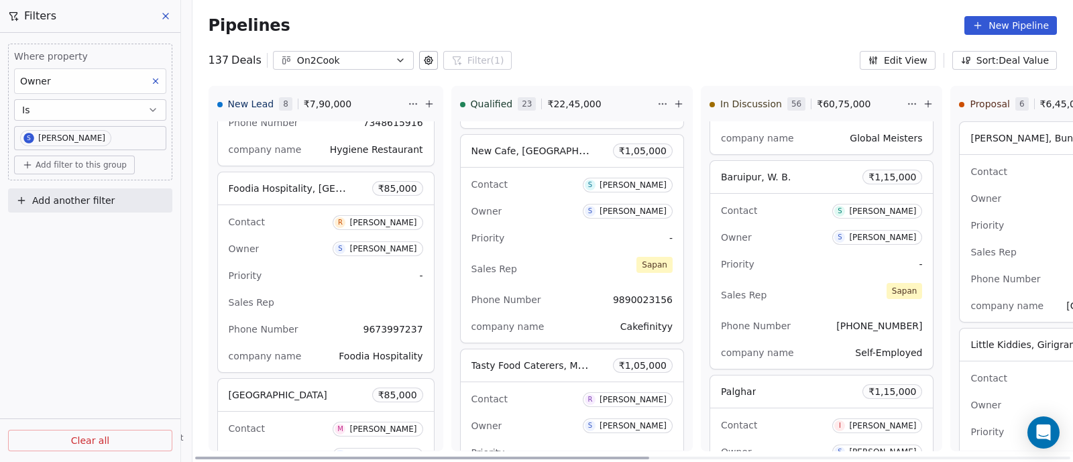
click at [800, 293] on div "Sales Rep [PERSON_NAME]" at bounding box center [821, 294] width 201 height 29
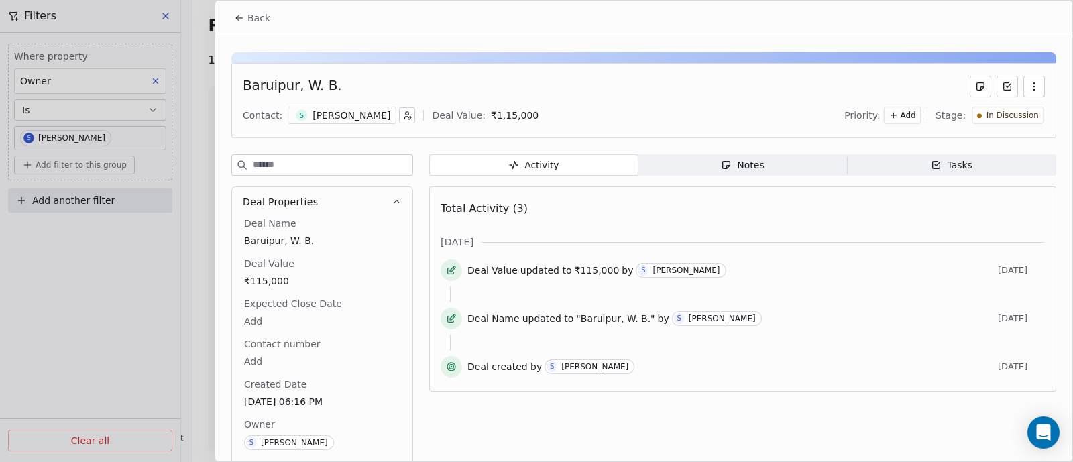
click at [253, 318] on html "On2Cook India Pvt. Ltd. Contacts People Marketing Workflows Campaigns Sales Pip…" at bounding box center [536, 231] width 1073 height 462
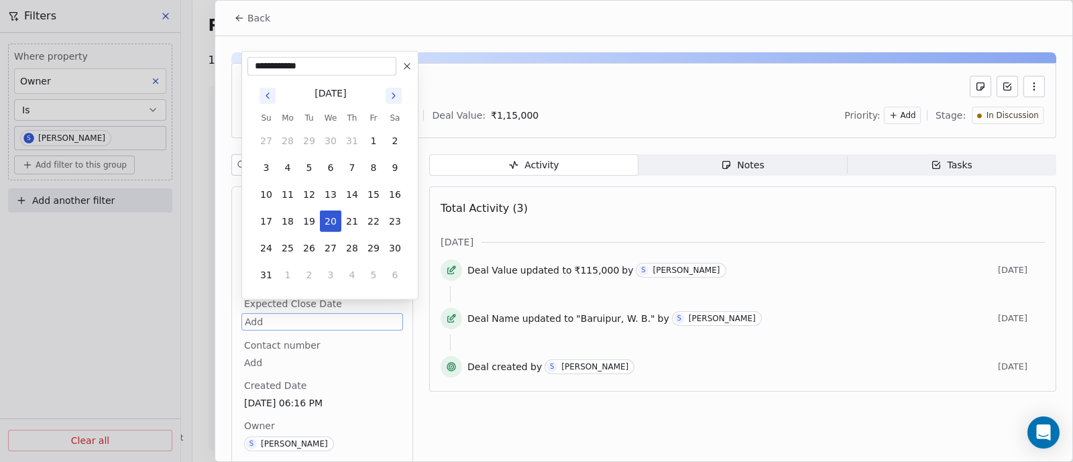
scroll to position [30, 0]
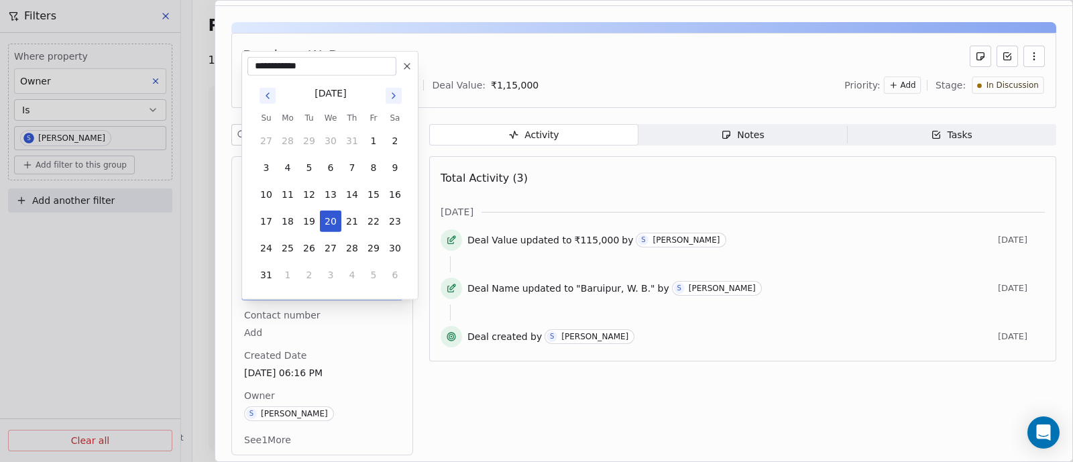
click at [546, 407] on html "On2Cook India Pvt. Ltd. Contacts People Marketing Workflows Campaigns Sales Pip…" at bounding box center [536, 231] width 1073 height 462
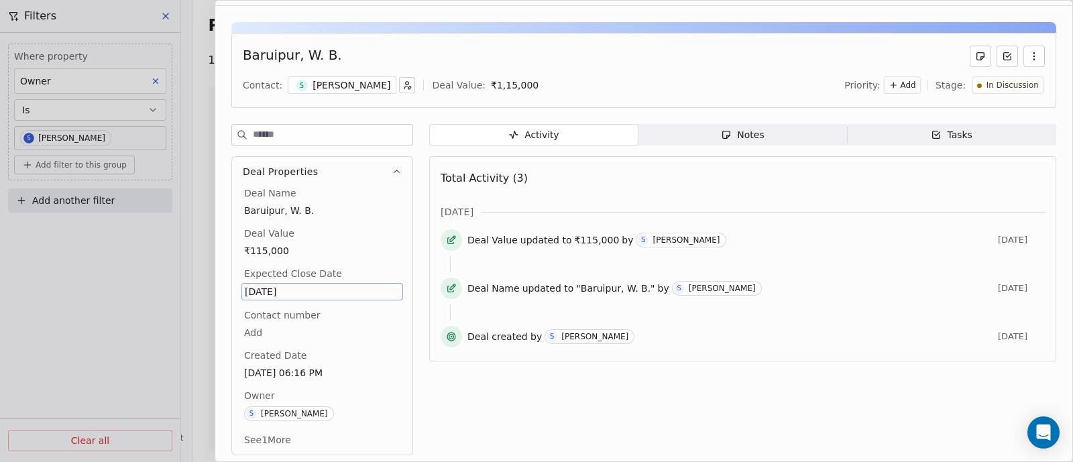
scroll to position [0, 0]
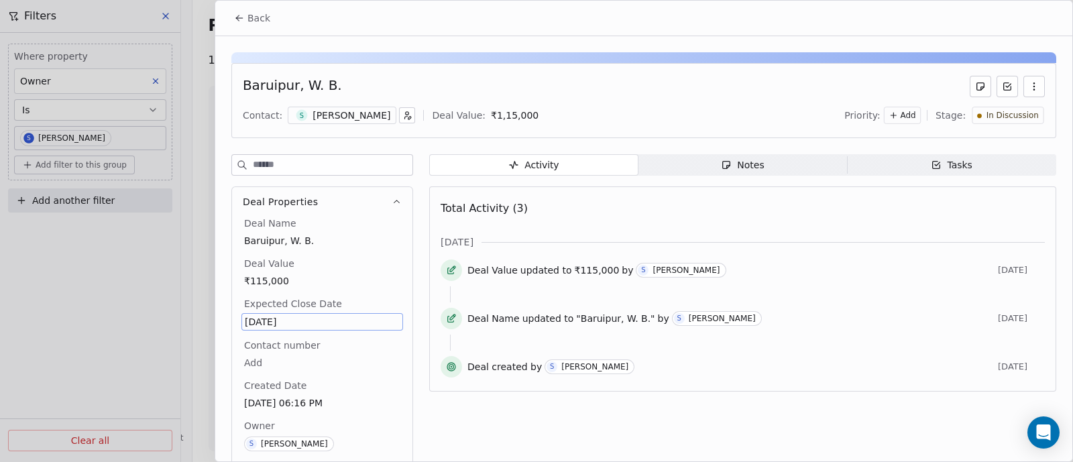
click at [251, 14] on span "Back" at bounding box center [258, 17] width 23 height 13
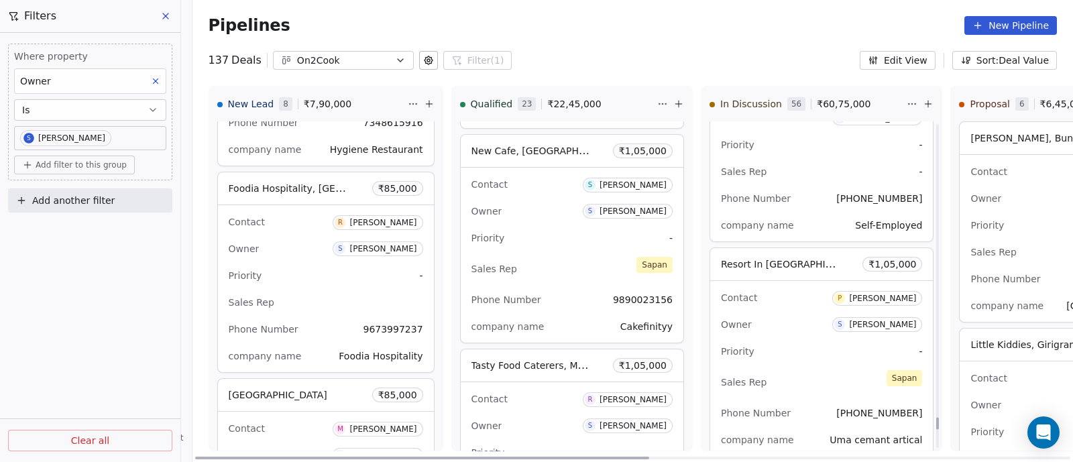
scroll to position [9657, 0]
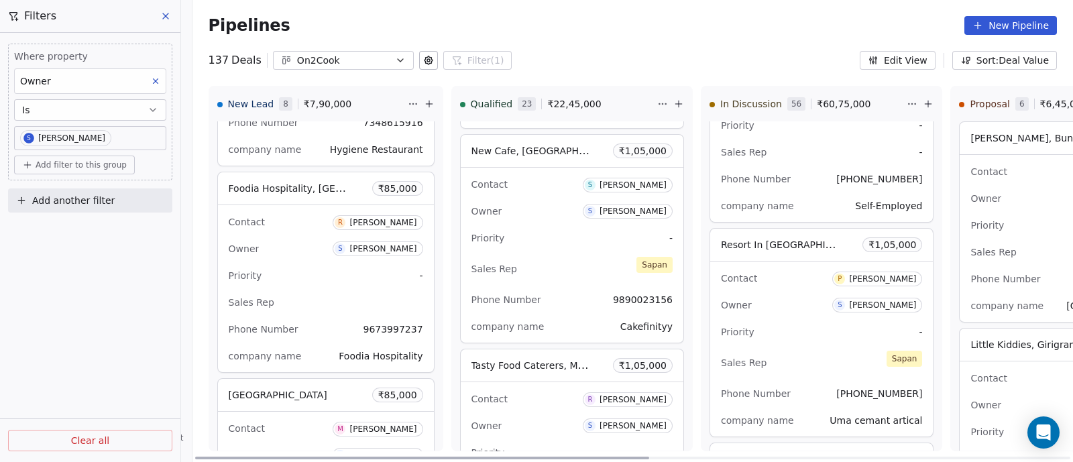
click at [785, 271] on div "Contact P [PERSON_NAME] Owner S [PERSON_NAME] Priority - Sales Rep [PERSON_NAME…" at bounding box center [821, 348] width 223 height 175
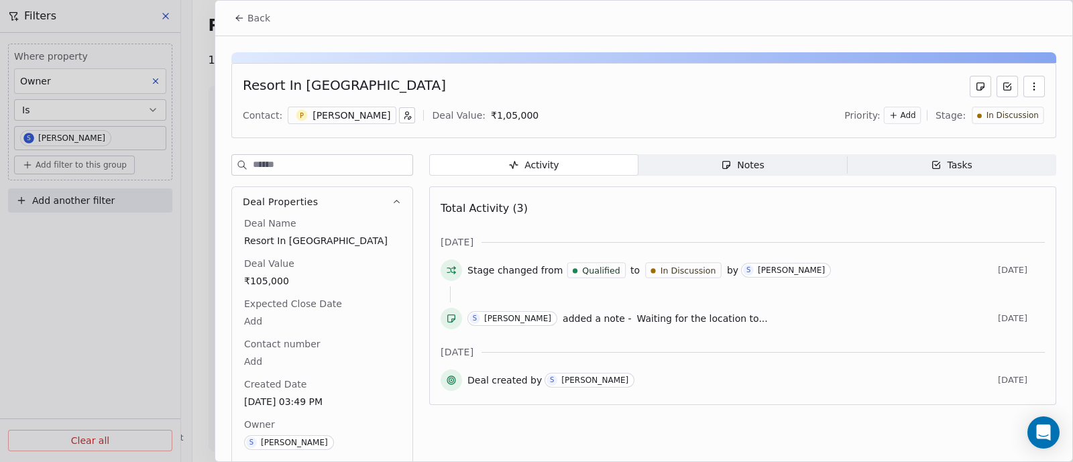
click at [251, 19] on span "Back" at bounding box center [258, 17] width 23 height 13
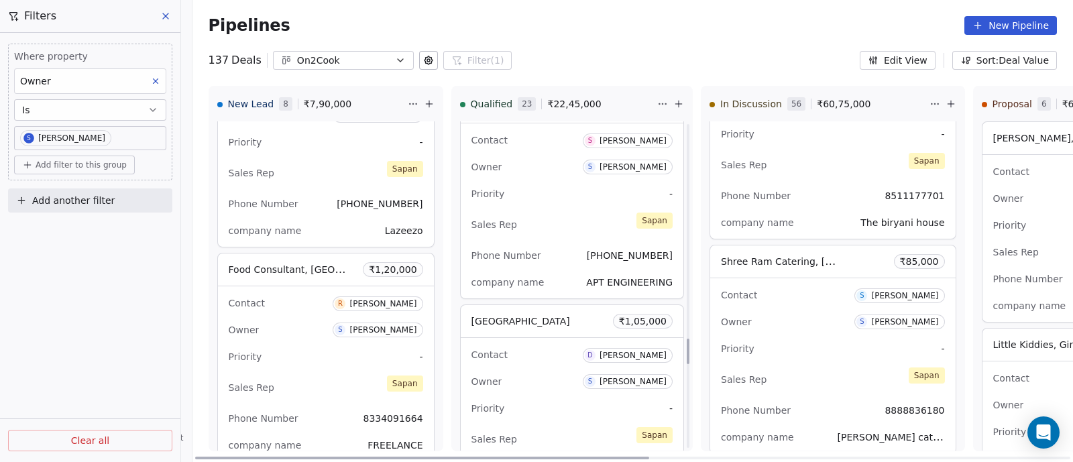
scroll to position [2795, 0]
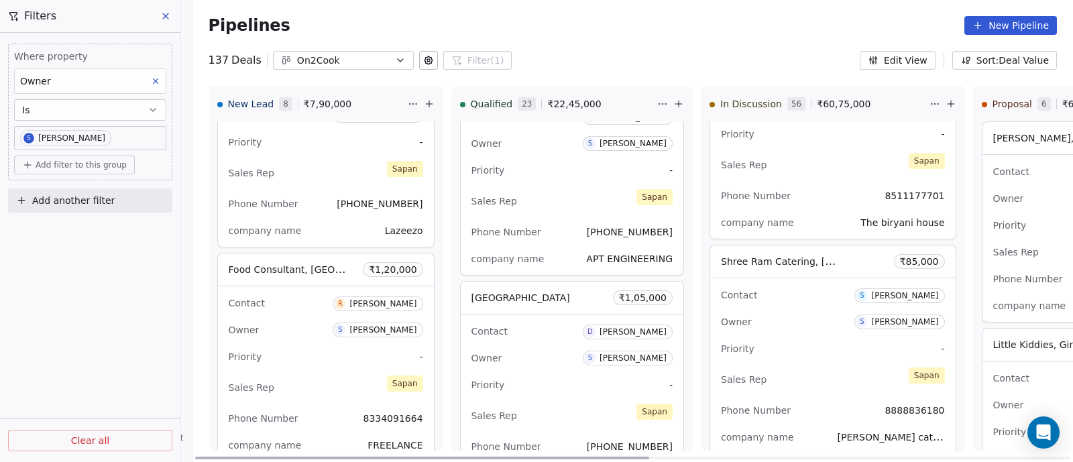
click at [557, 186] on div "Sales Rep [PERSON_NAME]" at bounding box center [571, 200] width 201 height 29
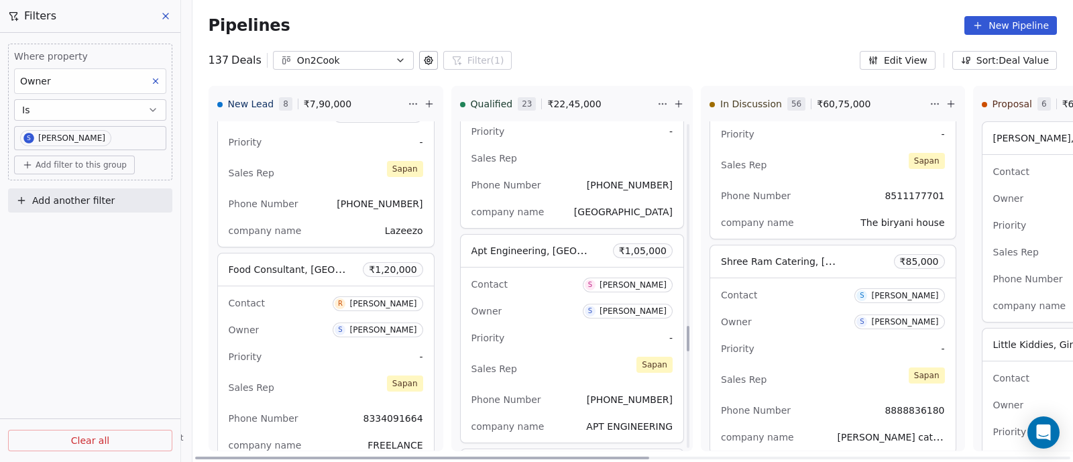
scroll to position [2712, 0]
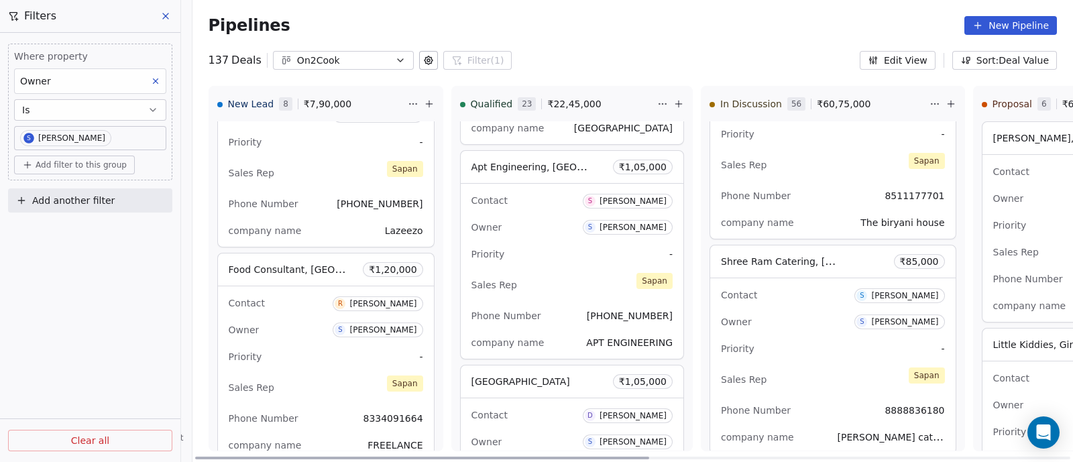
click at [543, 244] on div "Priority -" at bounding box center [571, 253] width 201 height 21
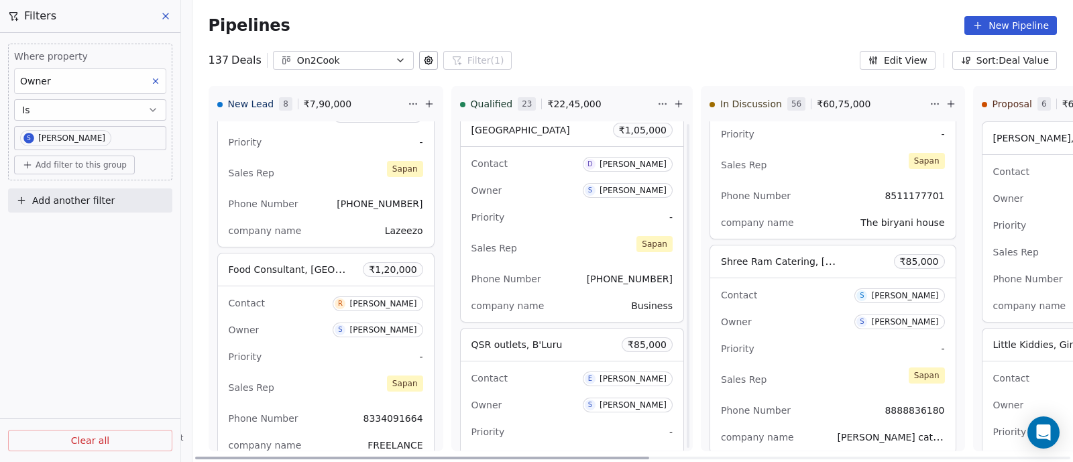
scroll to position [3047, 0]
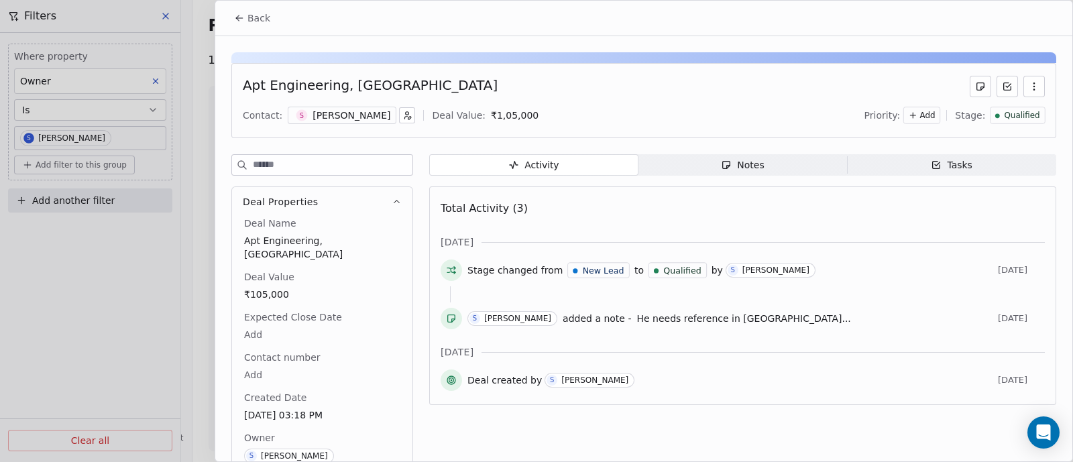
click at [260, 15] on span "Back" at bounding box center [258, 17] width 23 height 13
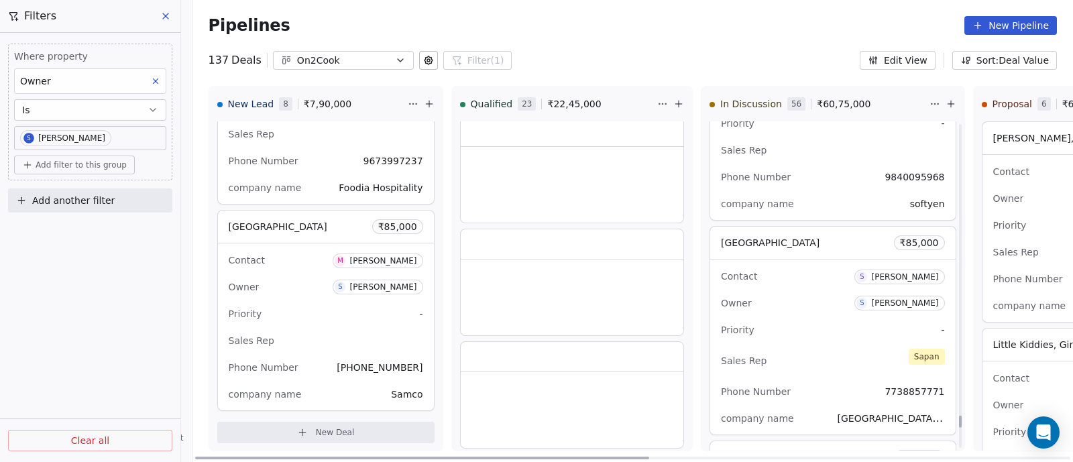
scroll to position [11969, 0]
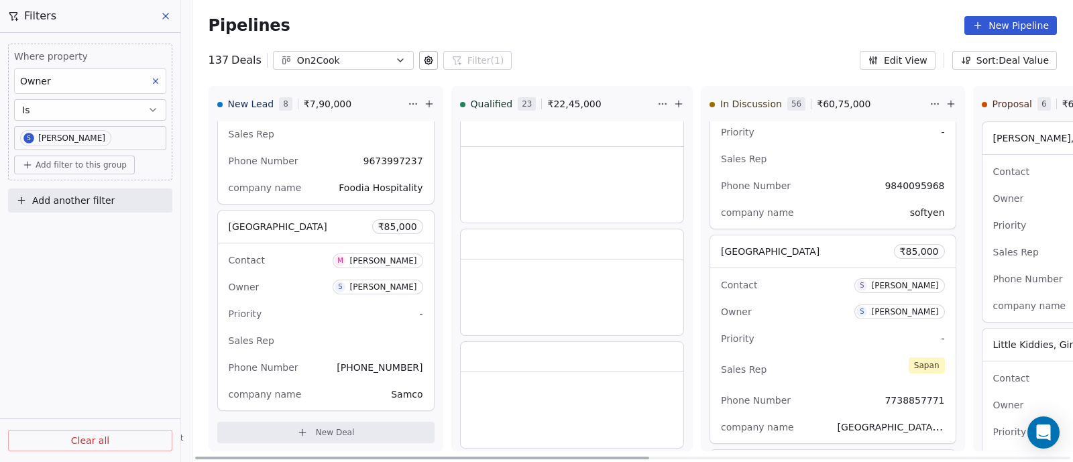
click at [324, 428] on span "New Deal" at bounding box center [335, 432] width 39 height 11
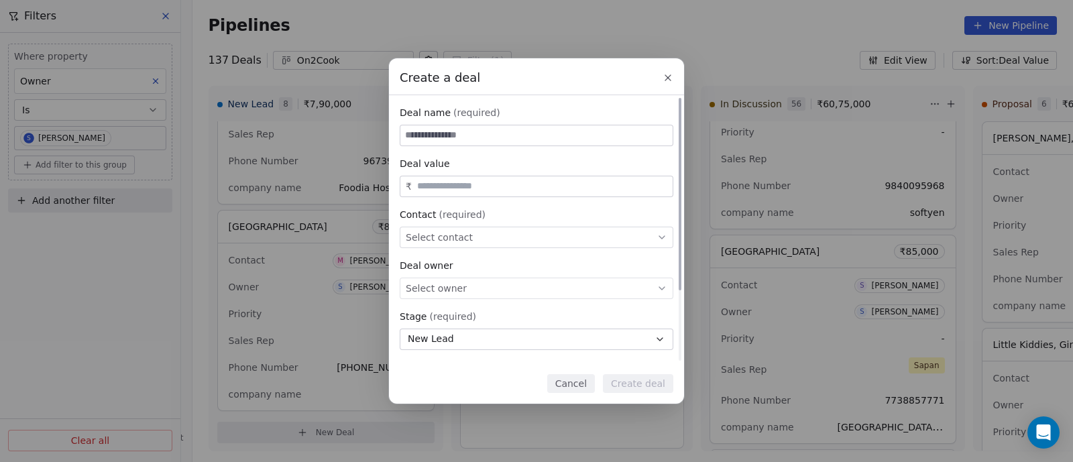
click at [491, 239] on div "Select contact" at bounding box center [537, 237] width 274 height 21
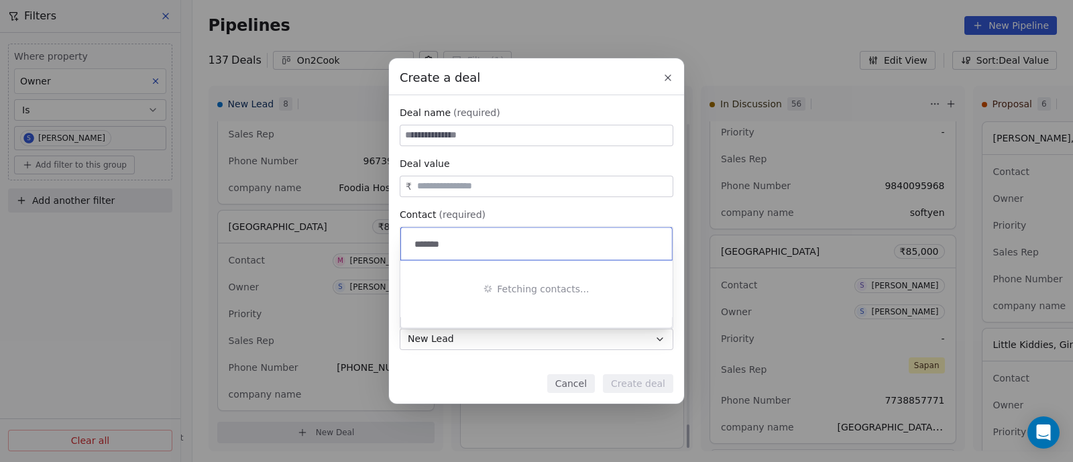
scroll to position [4229, 0]
click at [470, 249] on input "*******" at bounding box center [538, 244] width 252 height 15
type input "**********"
drag, startPoint x: 505, startPoint y: 247, endPoint x: 408, endPoint y: 251, distance: 96.6
click at [408, 251] on div "**********" at bounding box center [536, 244] width 271 height 32
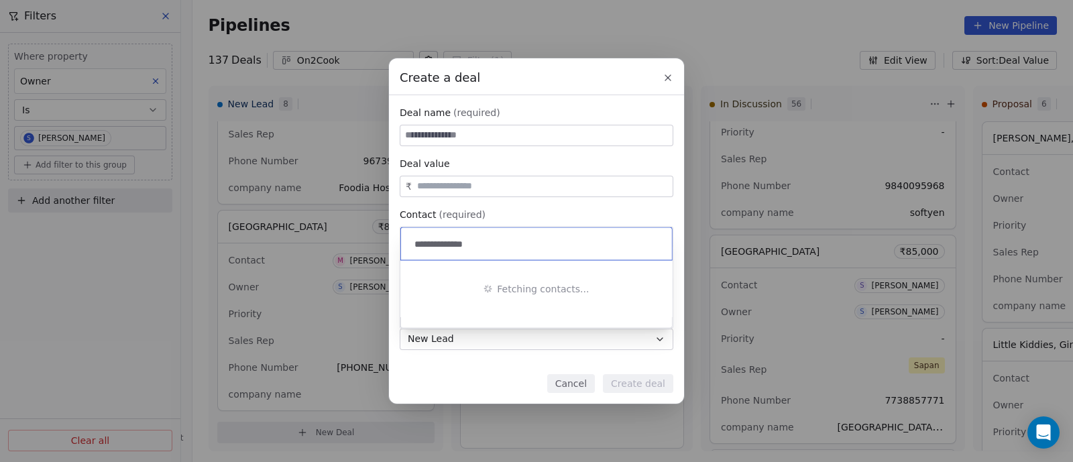
drag, startPoint x: 446, startPoint y: 246, endPoint x: 507, endPoint y: 241, distance: 60.5
click at [505, 241] on input "**********" at bounding box center [538, 244] width 252 height 15
click at [511, 243] on input "******" at bounding box center [538, 244] width 252 height 15
drag, startPoint x: 463, startPoint y: 246, endPoint x: 389, endPoint y: 243, distance: 73.8
click at [389, 243] on body "On2Cook India Pvt. Ltd. Contacts People Marketing Workflows Campaigns Sales Pip…" at bounding box center [536, 231] width 1073 height 462
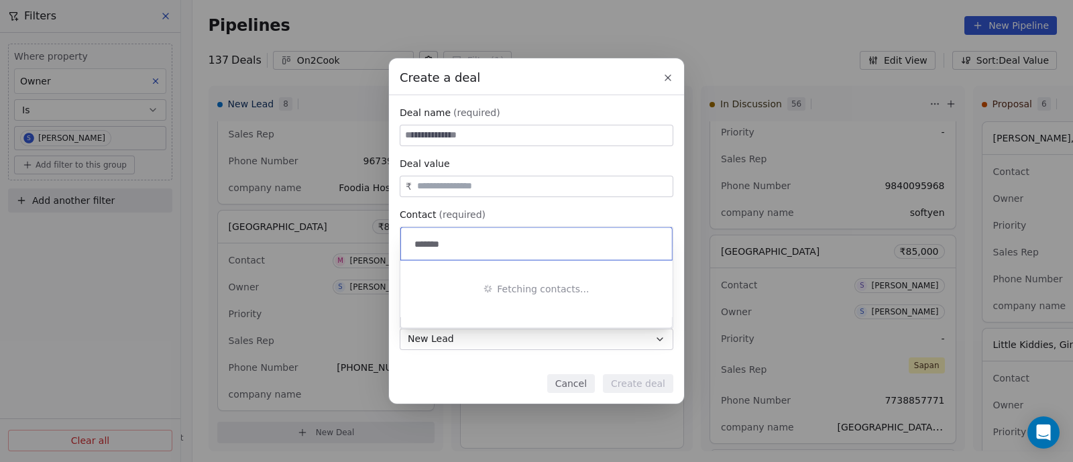
drag, startPoint x: 446, startPoint y: 243, endPoint x: 408, endPoint y: 239, distance: 38.4
click at [408, 239] on div "******" at bounding box center [536, 244] width 271 height 32
type input "*******"
drag, startPoint x: 450, startPoint y: 241, endPoint x: 384, endPoint y: 249, distance: 66.9
click at [384, 249] on body "On2Cook India Pvt. Ltd. Contacts People Marketing Workflows Campaigns Sales Pip…" at bounding box center [536, 231] width 1073 height 462
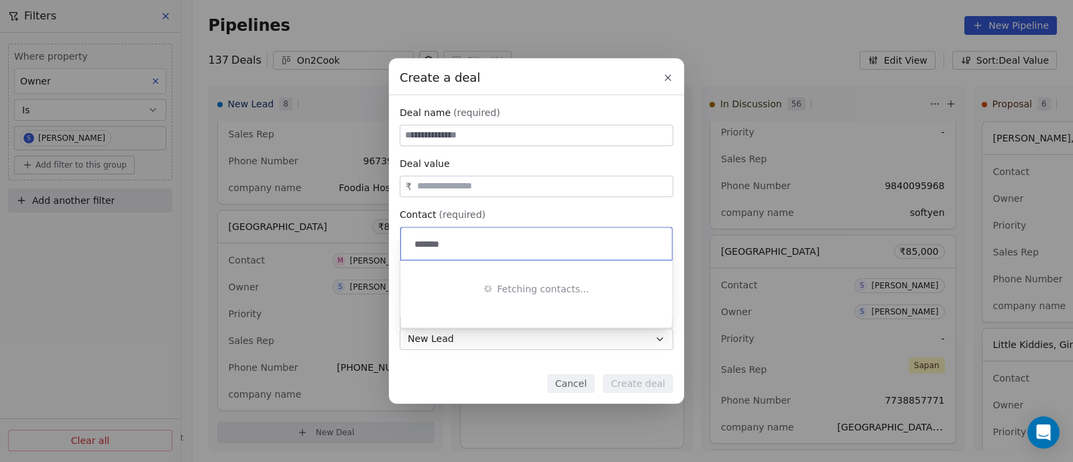
drag, startPoint x: 447, startPoint y: 244, endPoint x: 415, endPoint y: 244, distance: 32.2
click at [415, 244] on input "*******" at bounding box center [538, 244] width 252 height 15
type input "******"
click at [670, 78] on div "Create a deal Deal name (required) Deal value ₹ Contact (required) Select conta…" at bounding box center [536, 230] width 1073 height 345
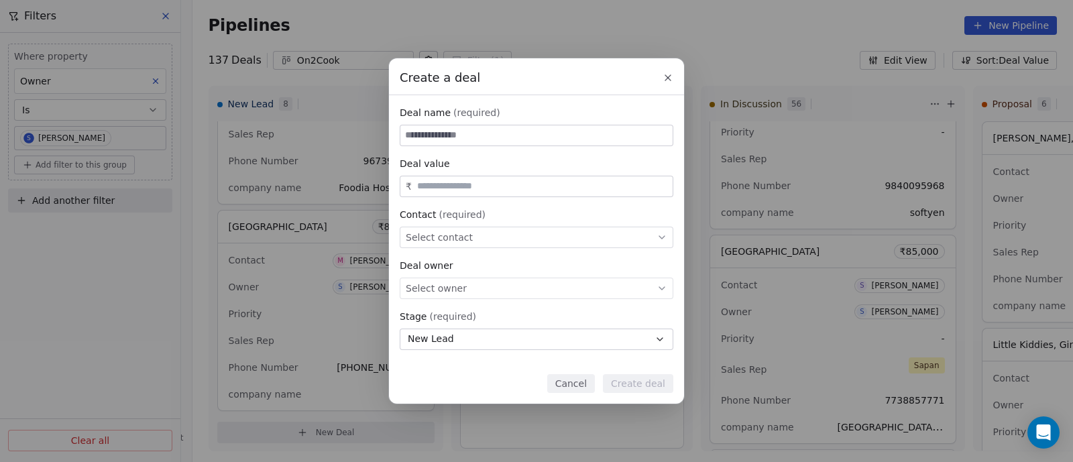
click at [670, 78] on icon at bounding box center [667, 77] width 11 height 11
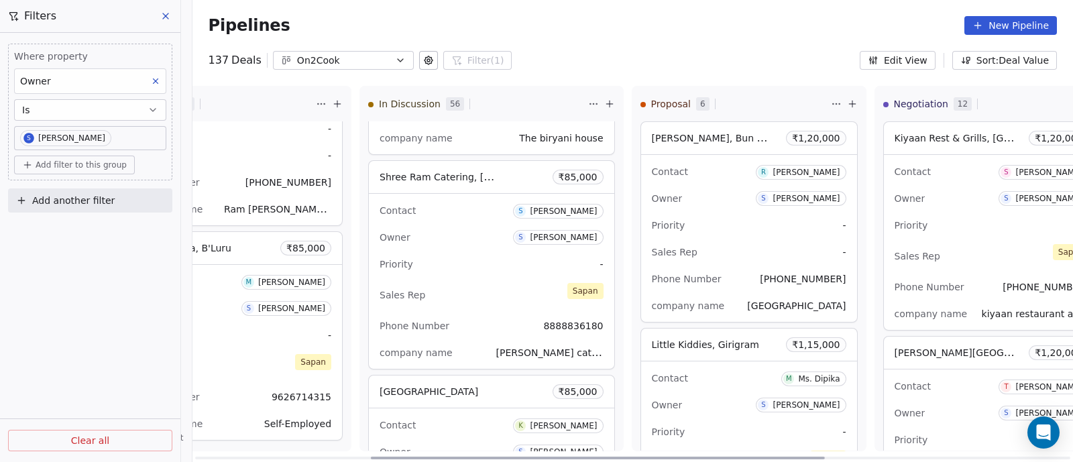
scroll to position [0, 343]
drag, startPoint x: 583, startPoint y: 457, endPoint x: 758, endPoint y: 455, distance: 175.0
click at [758, 457] on div at bounding box center [597, 458] width 454 height 3
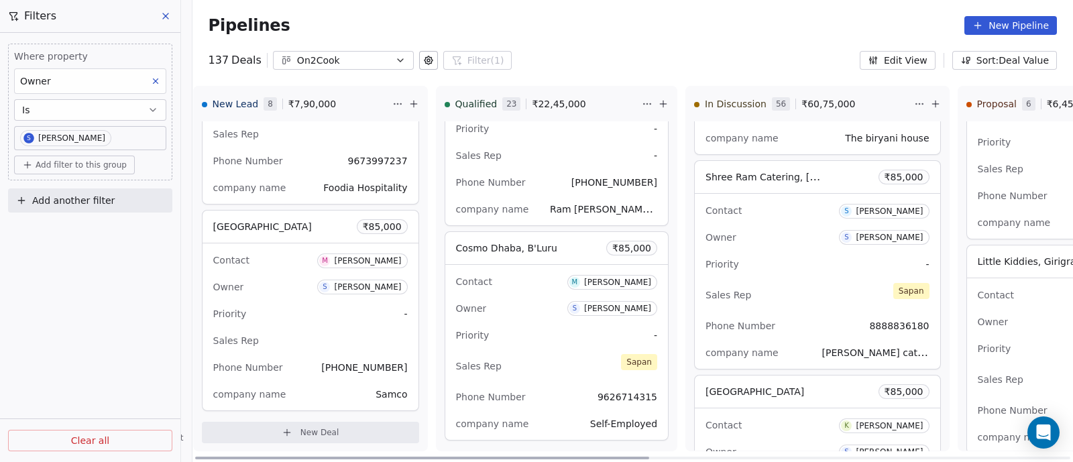
scroll to position [0, 0]
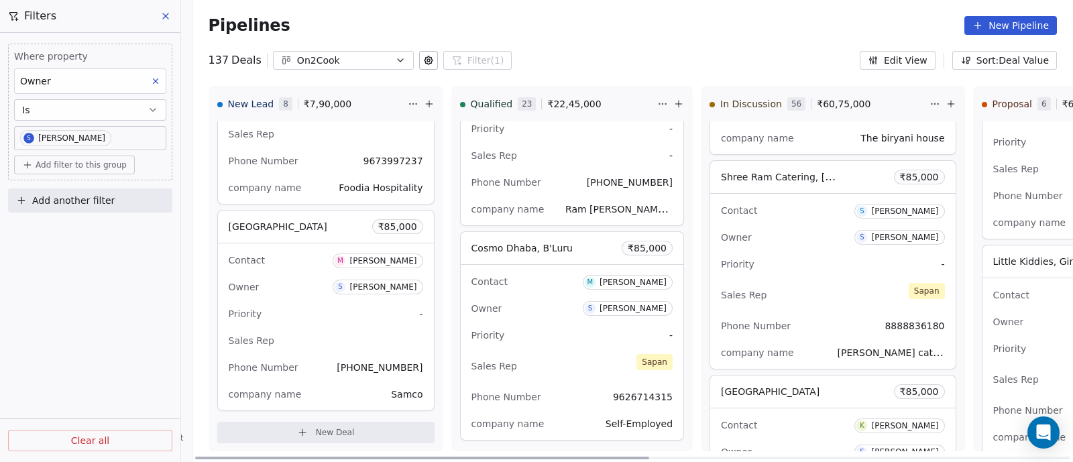
drag, startPoint x: 556, startPoint y: 456, endPoint x: 225, endPoint y: 340, distance: 351.5
click at [343, 457] on div at bounding box center [422, 458] width 454 height 3
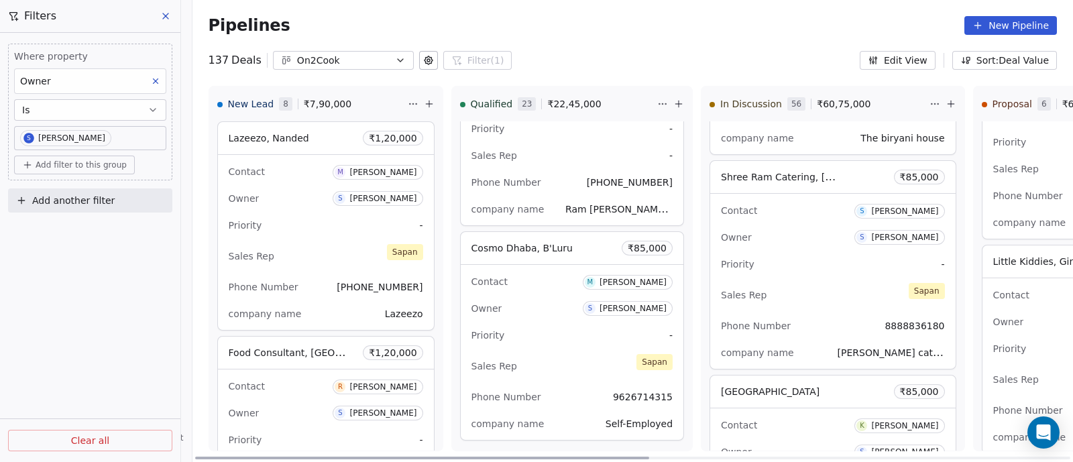
click at [424, 106] on icon at bounding box center [429, 104] width 11 height 11
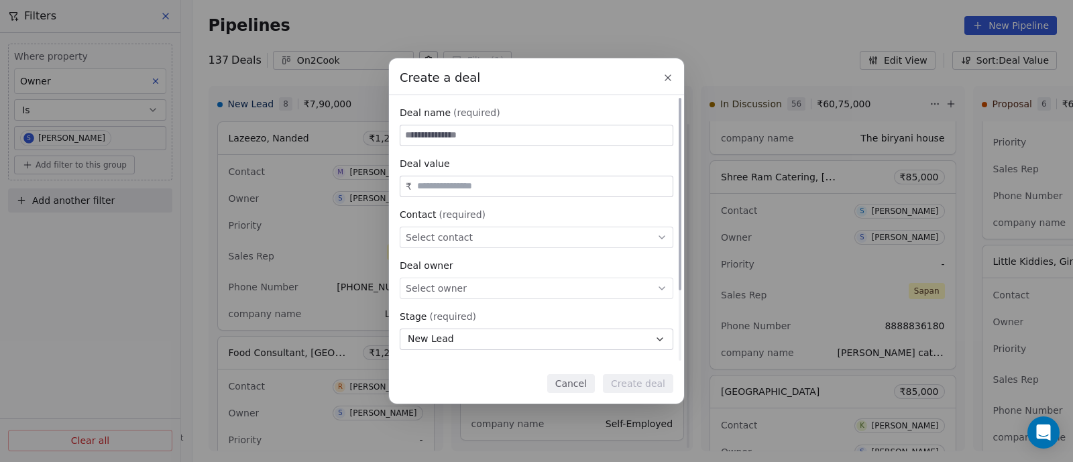
scroll to position [3893, 0]
type input "**"
click at [499, 238] on div "Select contact" at bounding box center [537, 237] width 274 height 21
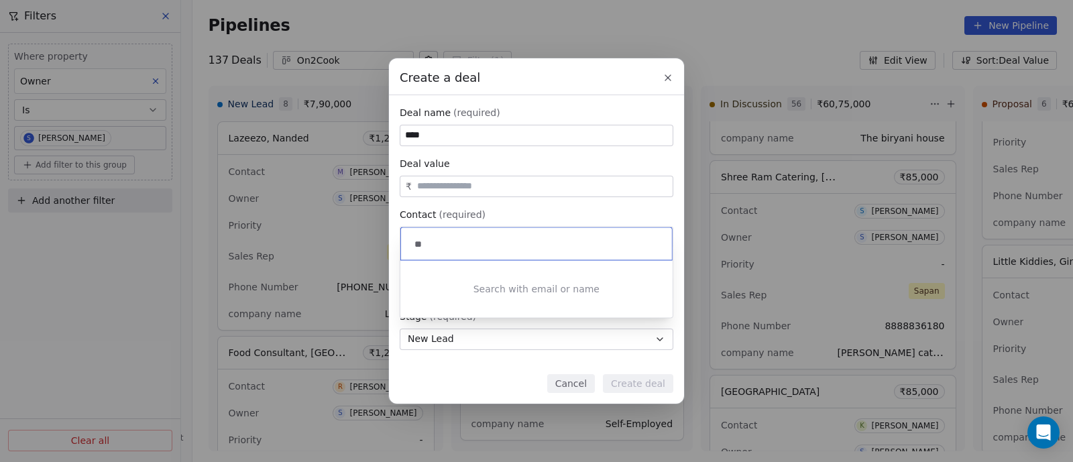
type input "***"
drag, startPoint x: 443, startPoint y: 246, endPoint x: 409, endPoint y: 245, distance: 34.2
click at [409, 245] on div "***" at bounding box center [536, 244] width 271 height 32
click at [431, 132] on div "Create a deal Deal name (required) ** Deal value ₹ Contact (required) Select co…" at bounding box center [536, 230] width 1073 height 345
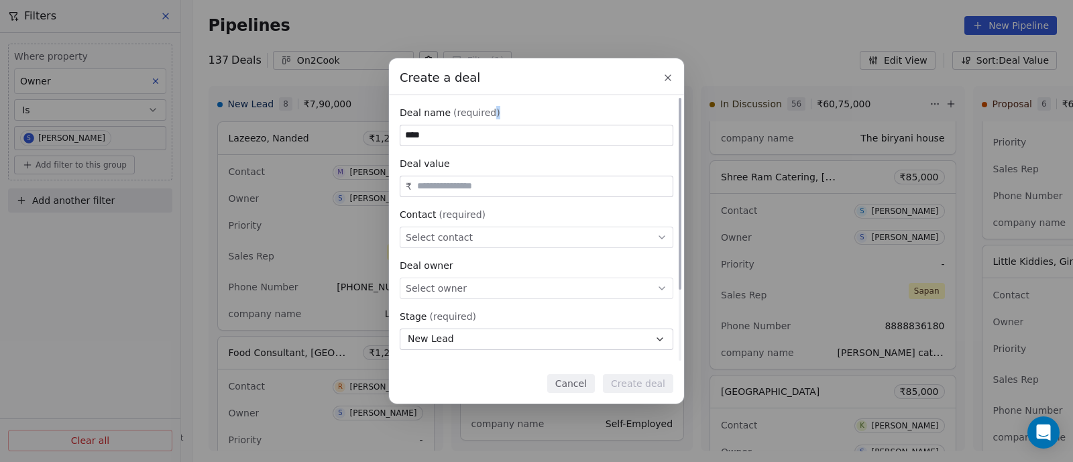
click at [431, 132] on div "Create a deal Deal name (required) ** Deal value ₹ Contact (required) Select co…" at bounding box center [536, 230] width 1073 height 345
drag, startPoint x: 431, startPoint y: 132, endPoint x: 397, endPoint y: 131, distance: 34.2
click at [397, 131] on div "Deal name (required) ** Deal value ₹ Contact (required) Select contact Deal own…" at bounding box center [536, 278] width 295 height 367
click at [527, 239] on div "Select contact" at bounding box center [537, 237] width 274 height 21
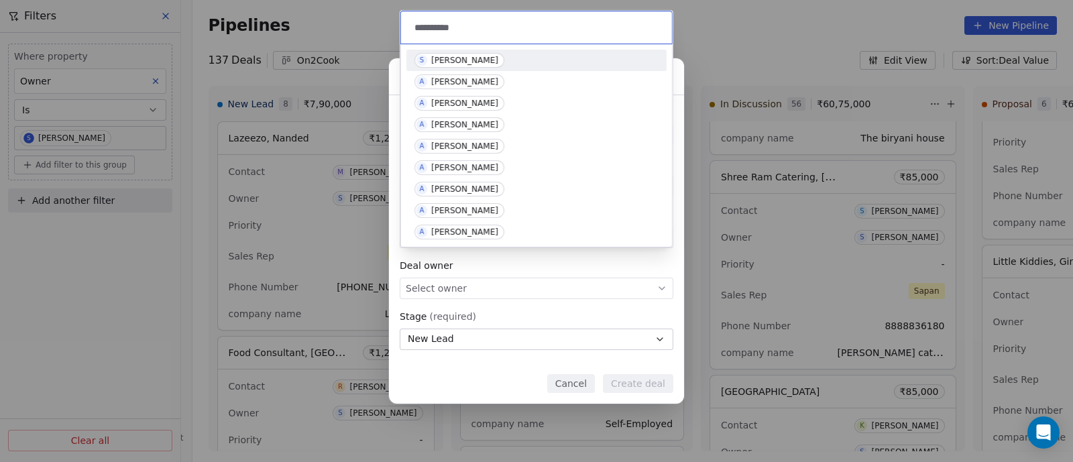
type input "**********"
